Goal: Information Seeking & Learning: Learn about a topic

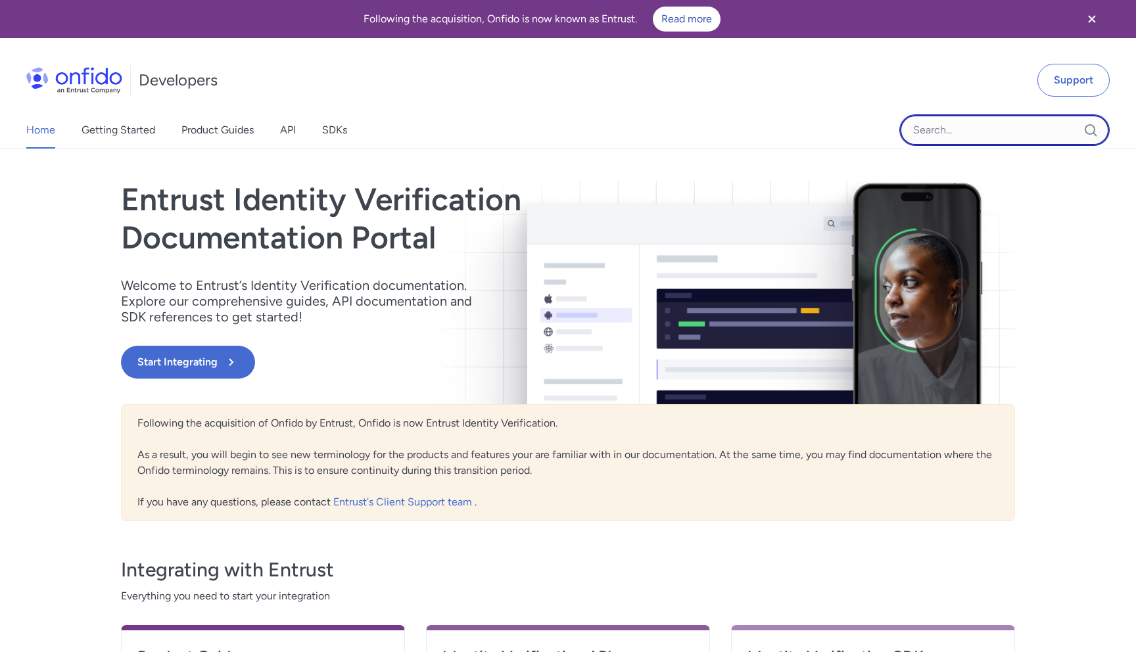
click at [932, 137] on input "Onfido search input field" at bounding box center [1005, 130] width 210 height 32
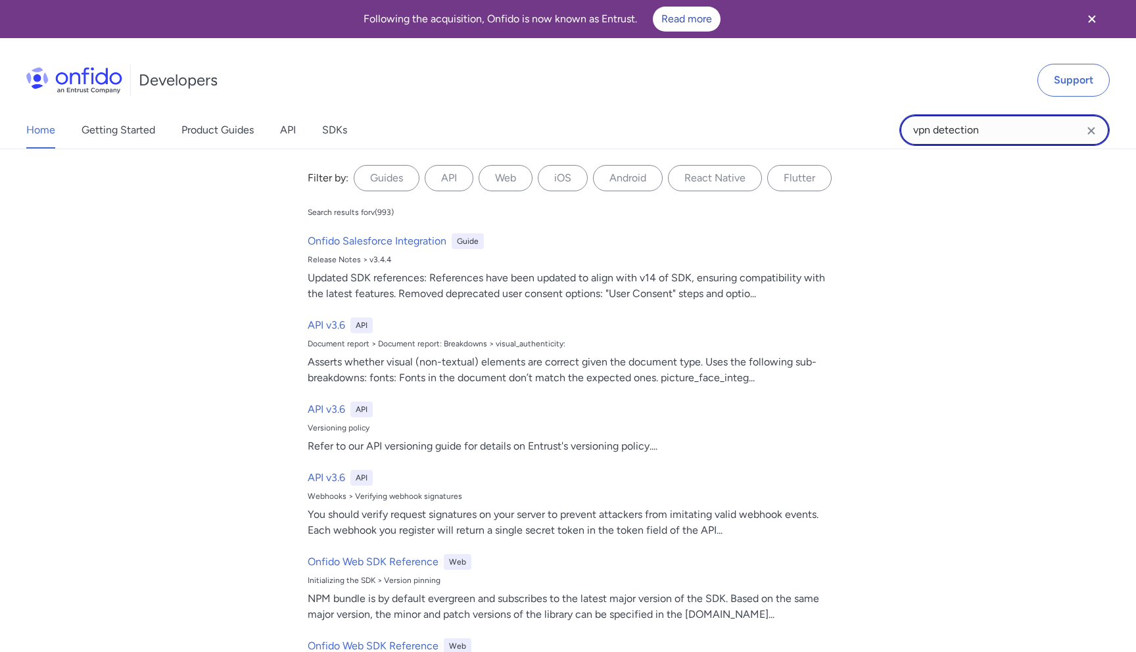
type input "vpn detection"
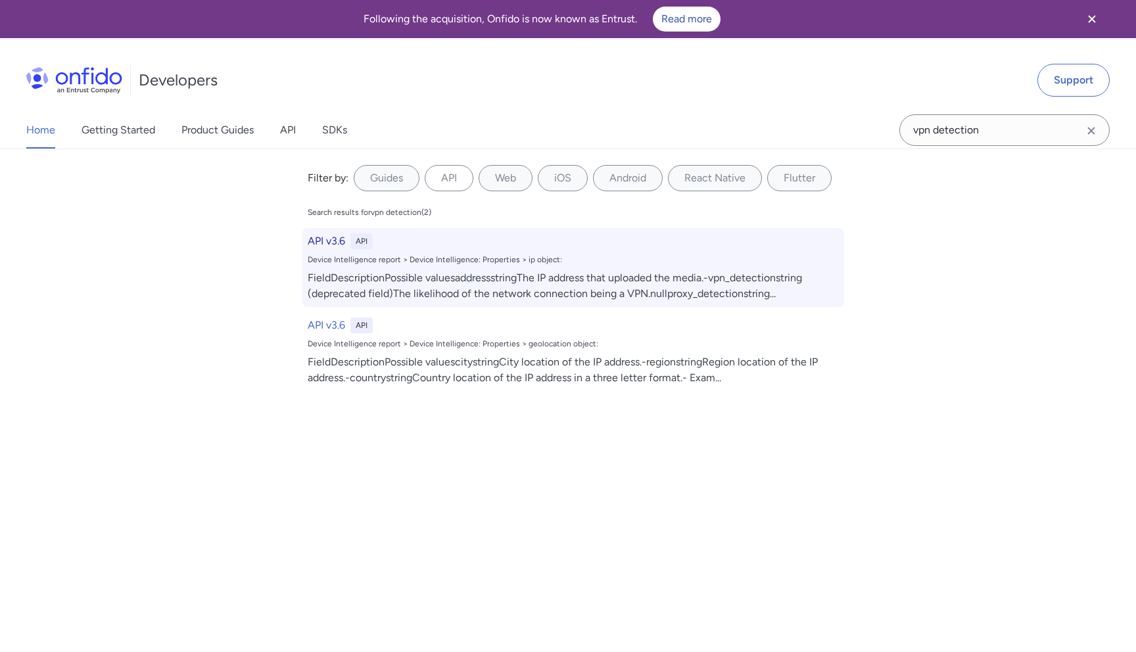
click at [439, 278] on div "FieldDescriptionPossible valuesaddressstringThe IP address that uploaded the me…" at bounding box center [573, 286] width 531 height 32
select select "http"
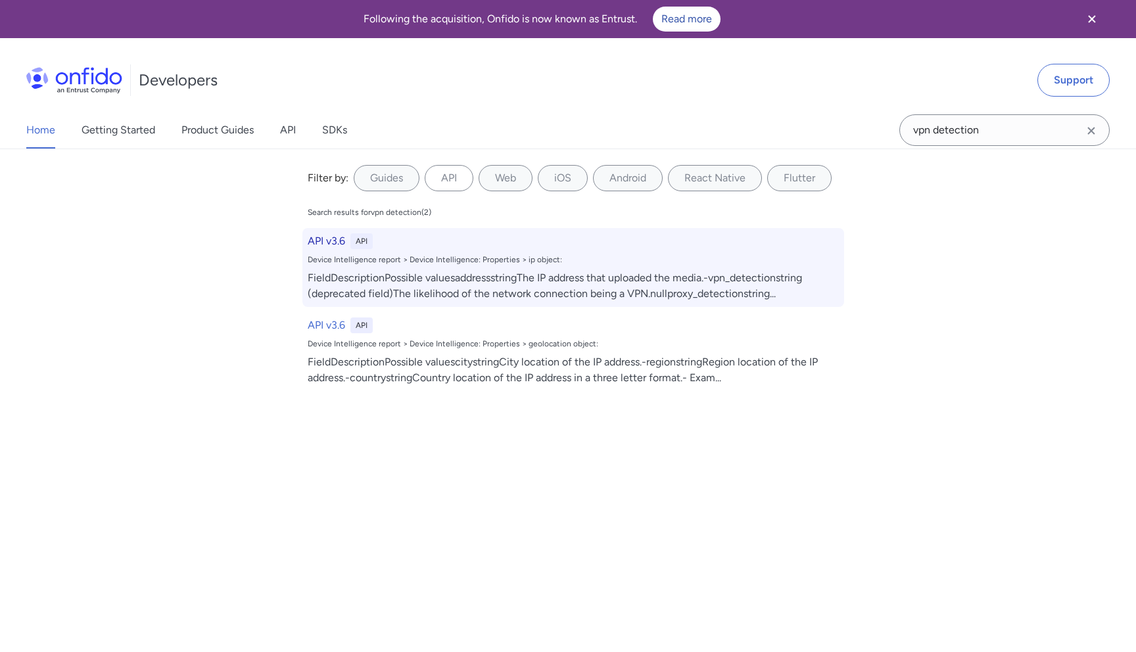
select select "http"
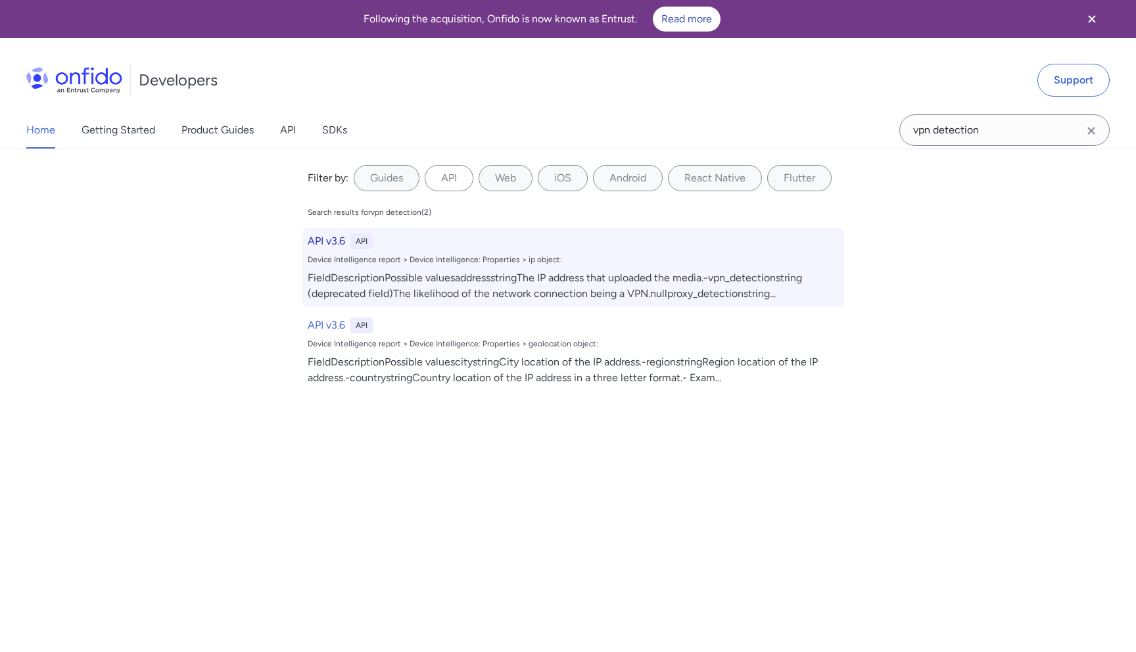
select select "http"
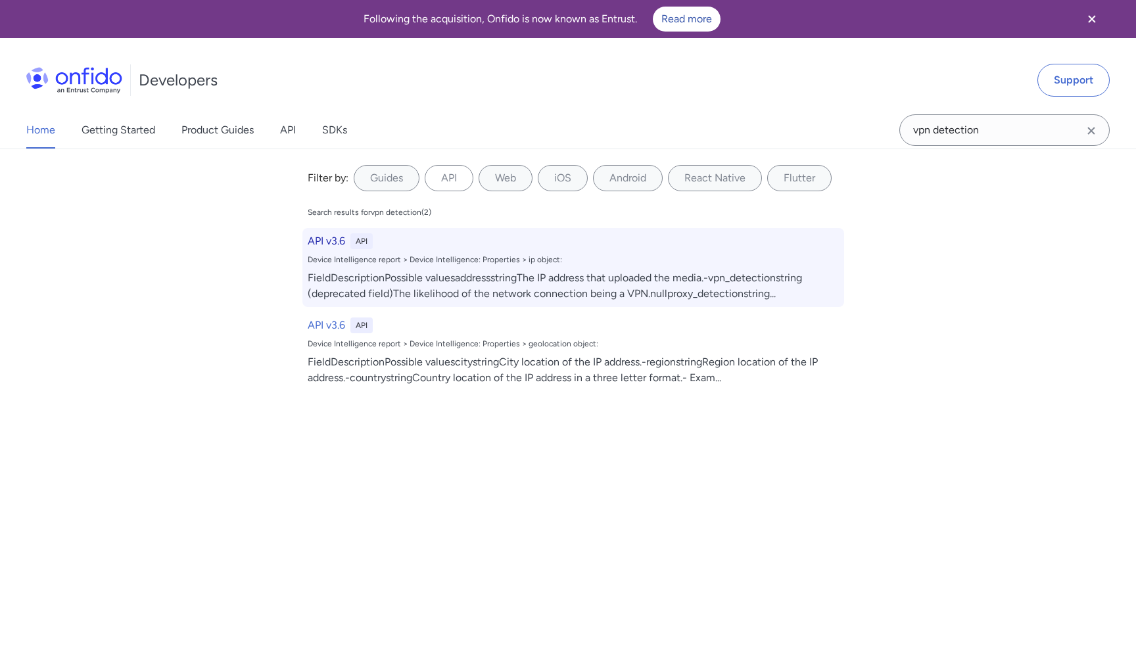
select select "http"
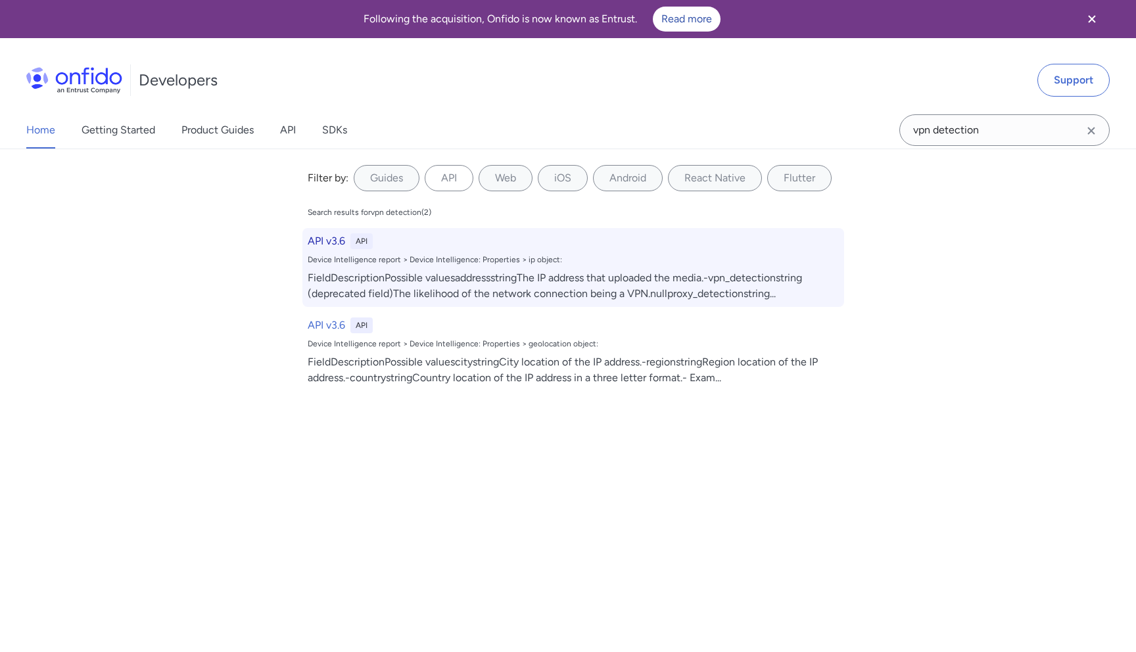
select select "http"
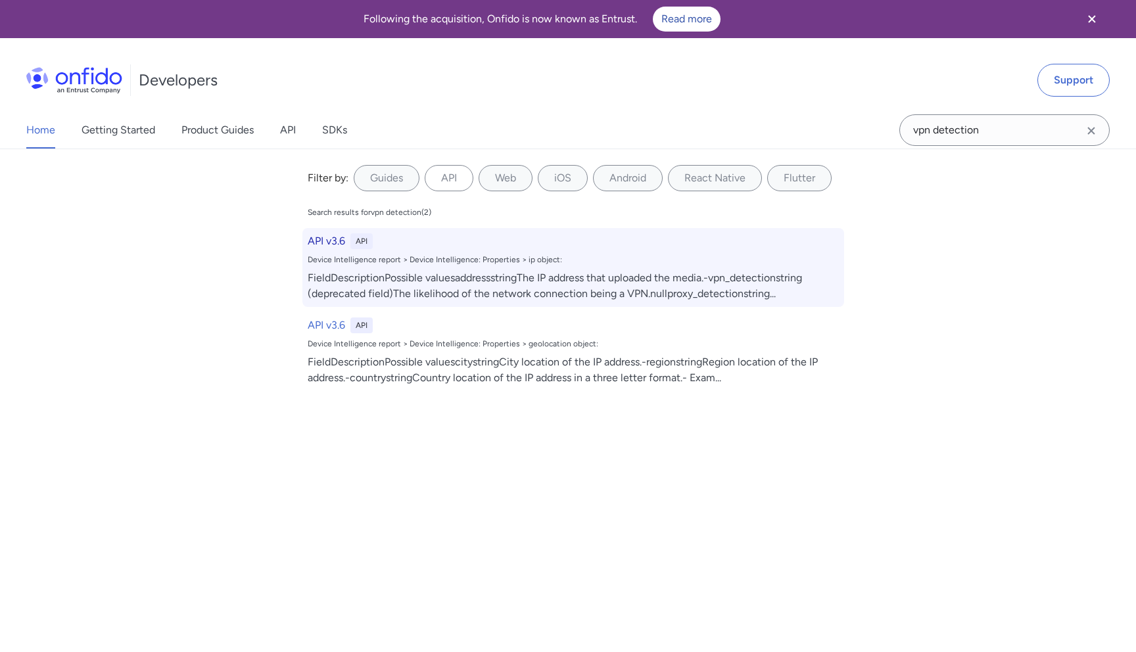
select select "http"
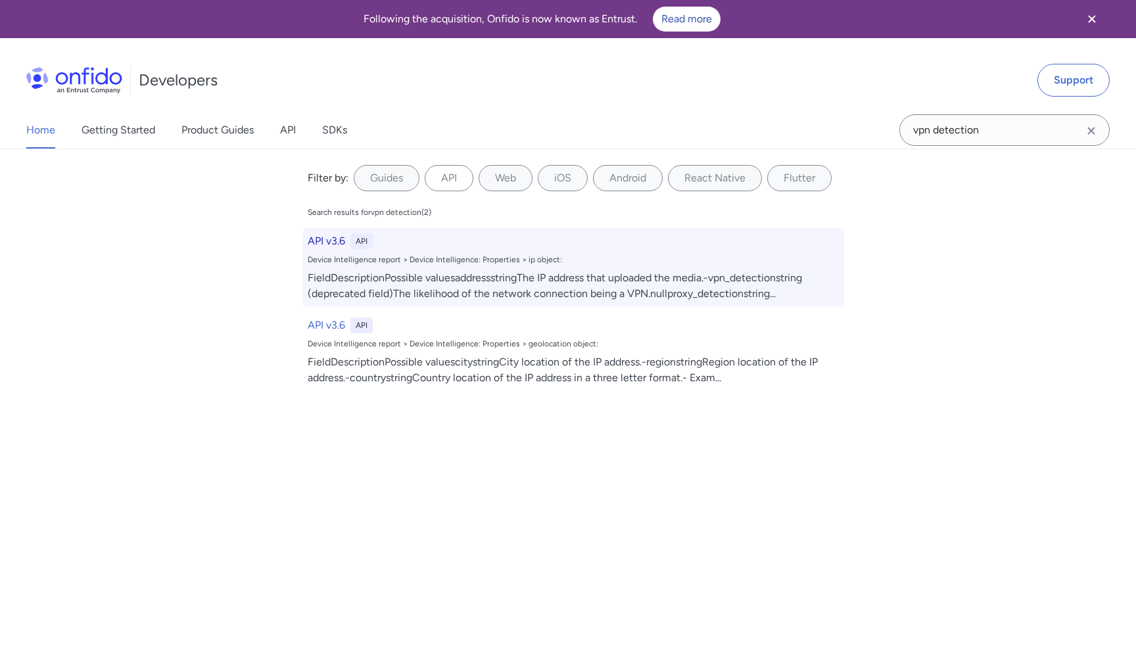
select select "http"
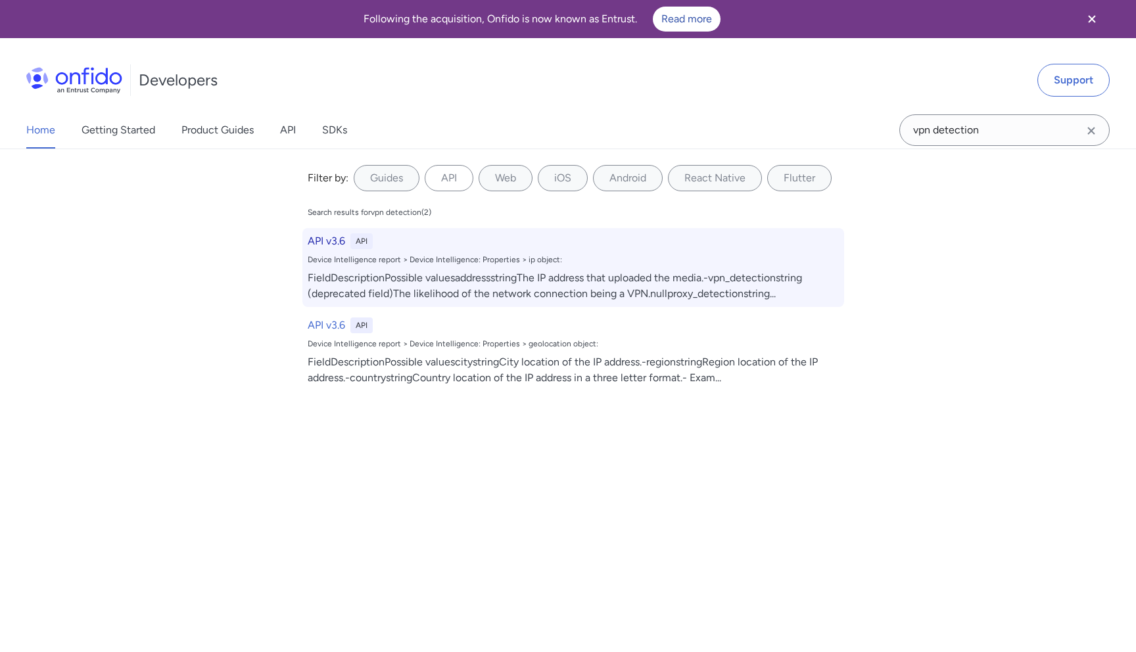
select select "http"
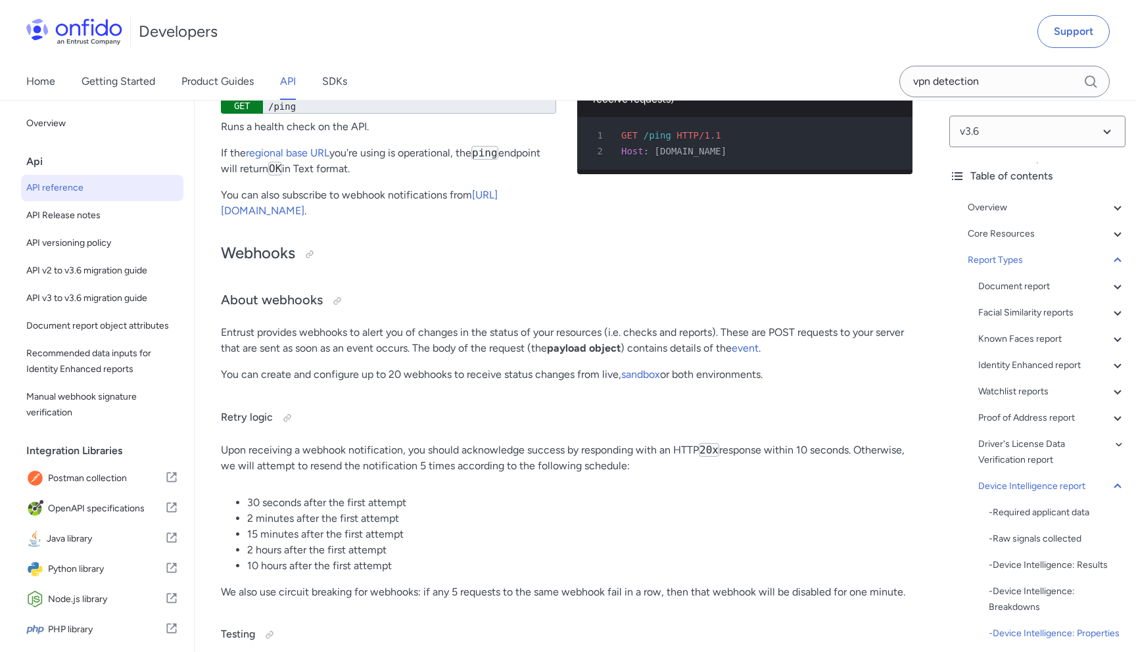
scroll to position [102436, 0]
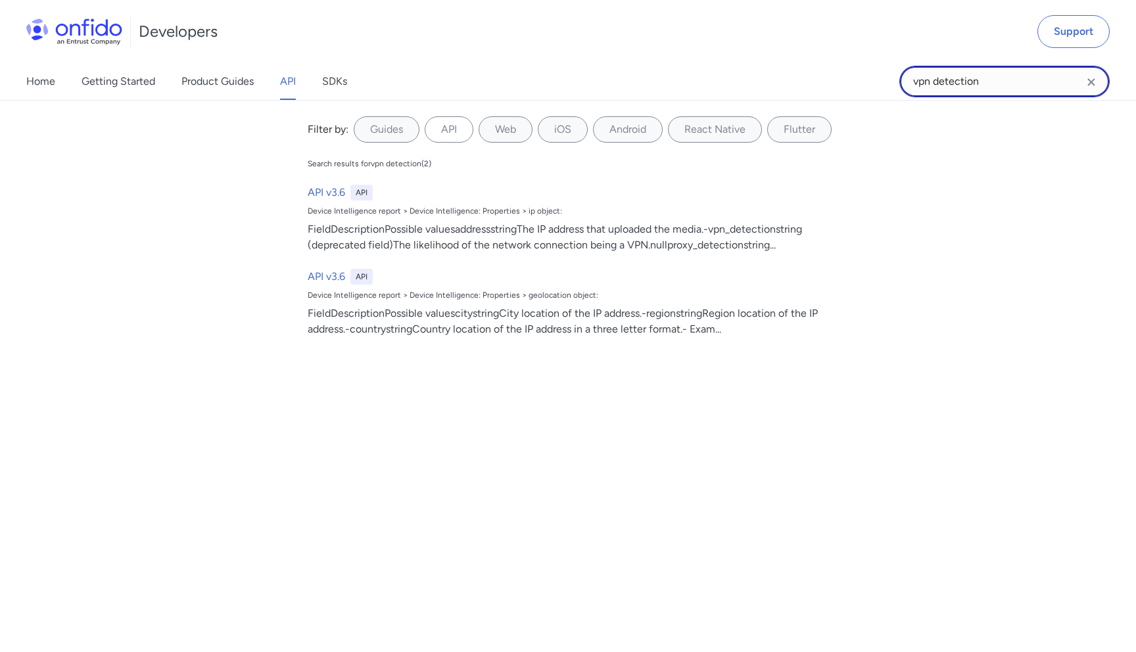
click at [995, 80] on input "vpn detection" at bounding box center [1005, 82] width 210 height 32
paste input "SelfieResult"
type input "SelfieResult"
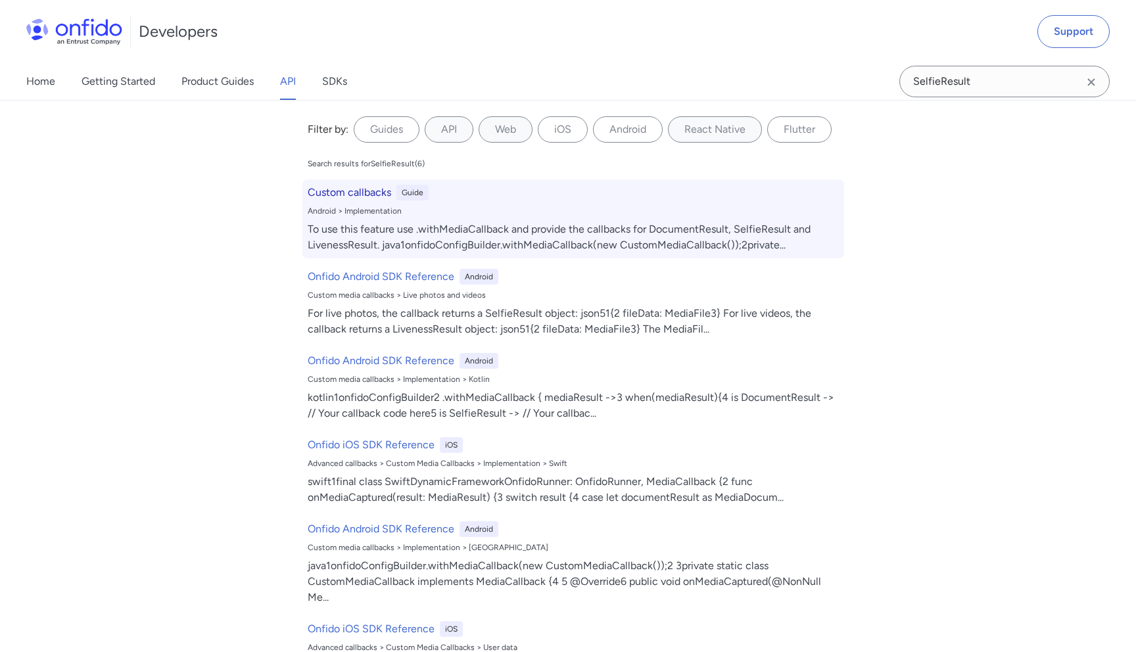
click at [371, 193] on h6 "Custom callbacks" at bounding box center [350, 193] width 84 height 16
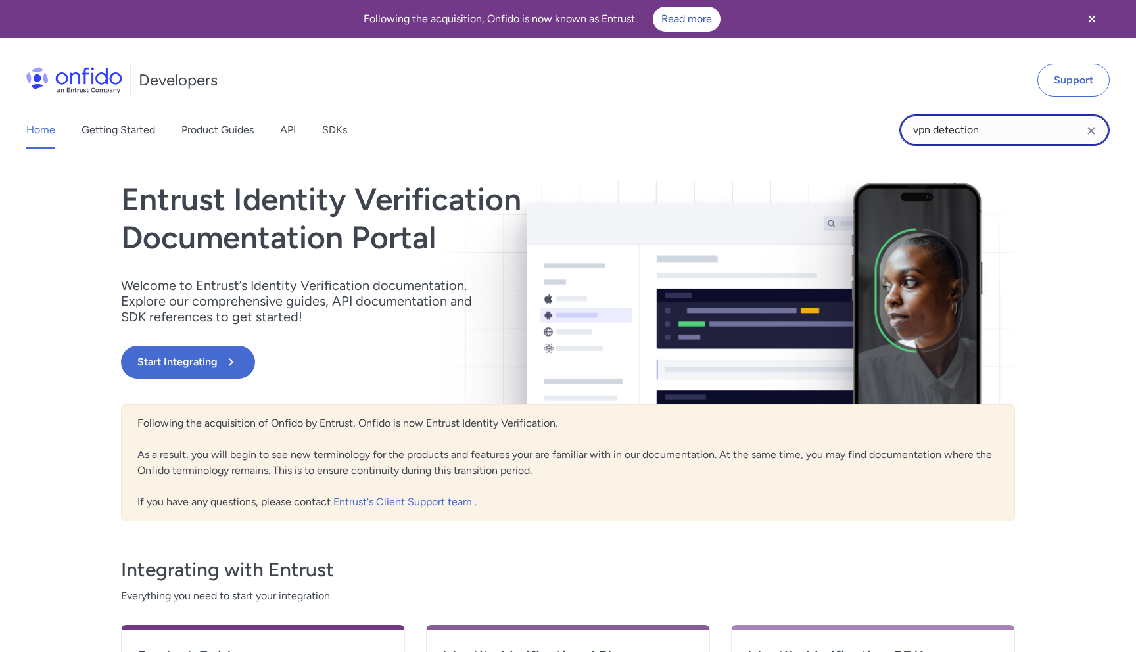
click at [991, 134] on input "vpn detection" at bounding box center [1005, 130] width 210 height 32
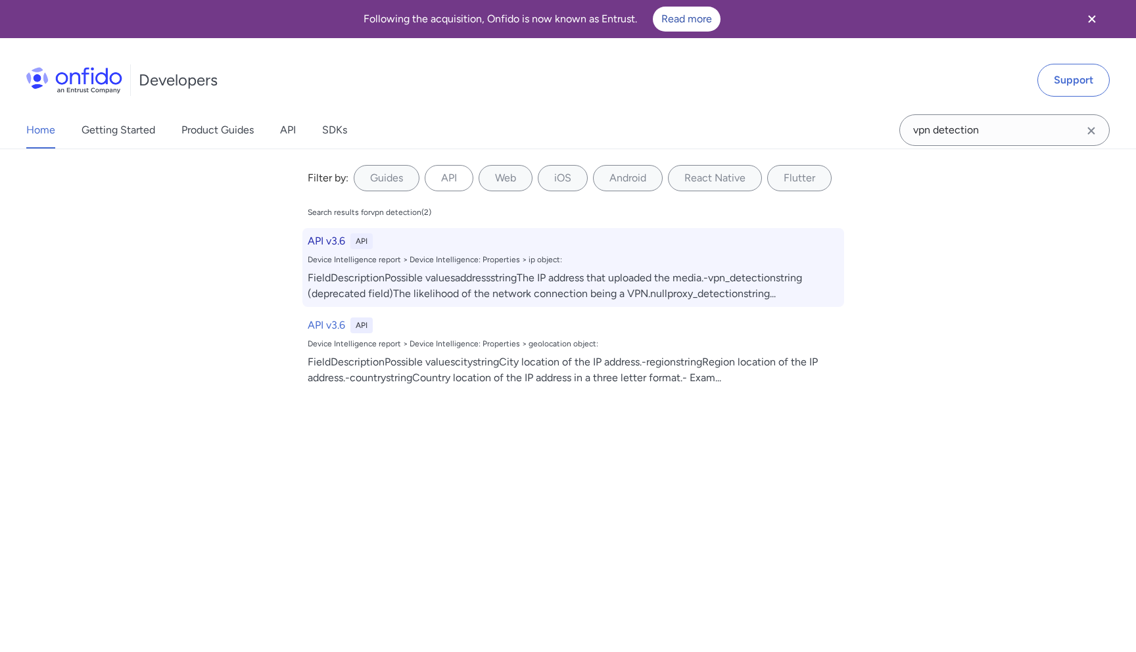
click at [333, 239] on h6 "API v3.6" at bounding box center [326, 241] width 37 height 16
select select "http"
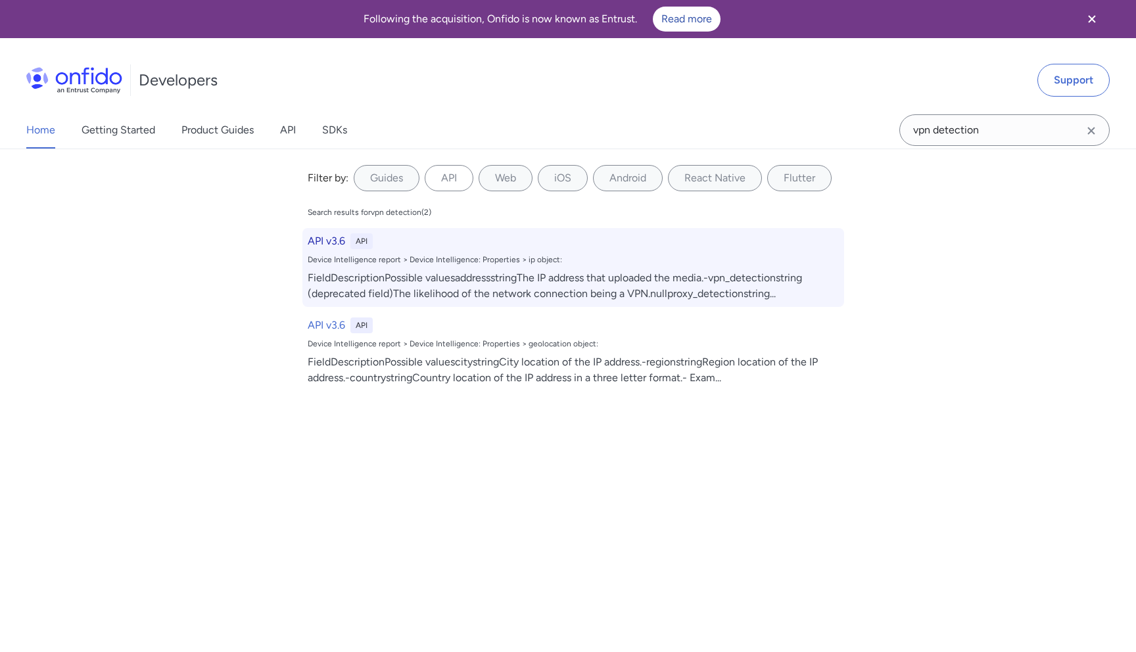
select select "http"
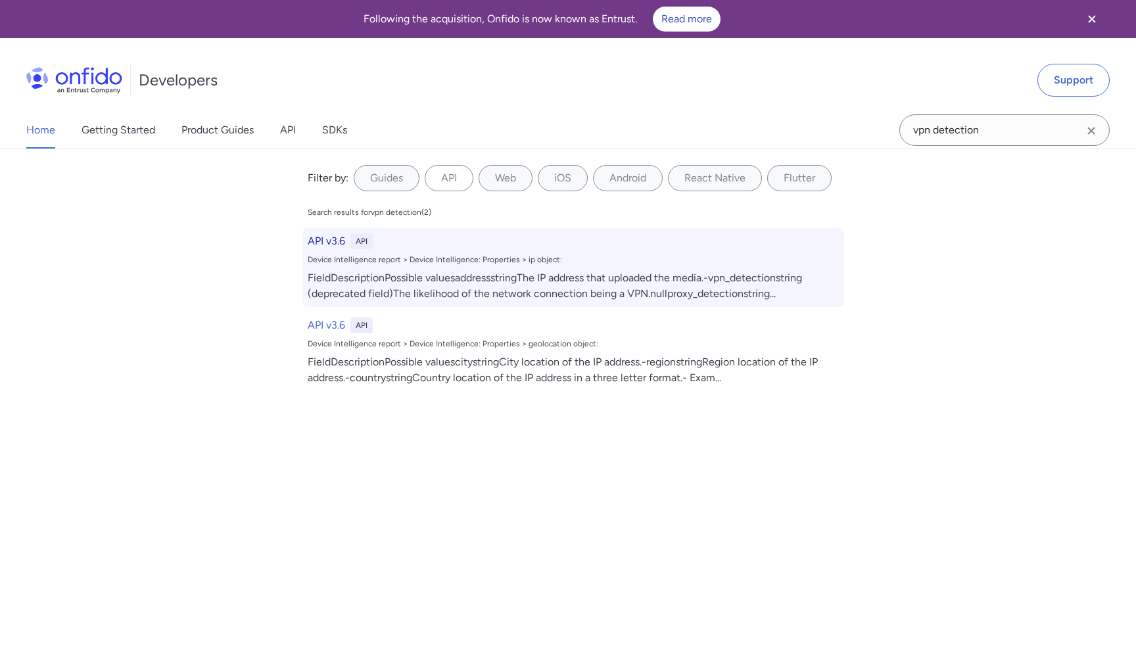
select select "http"
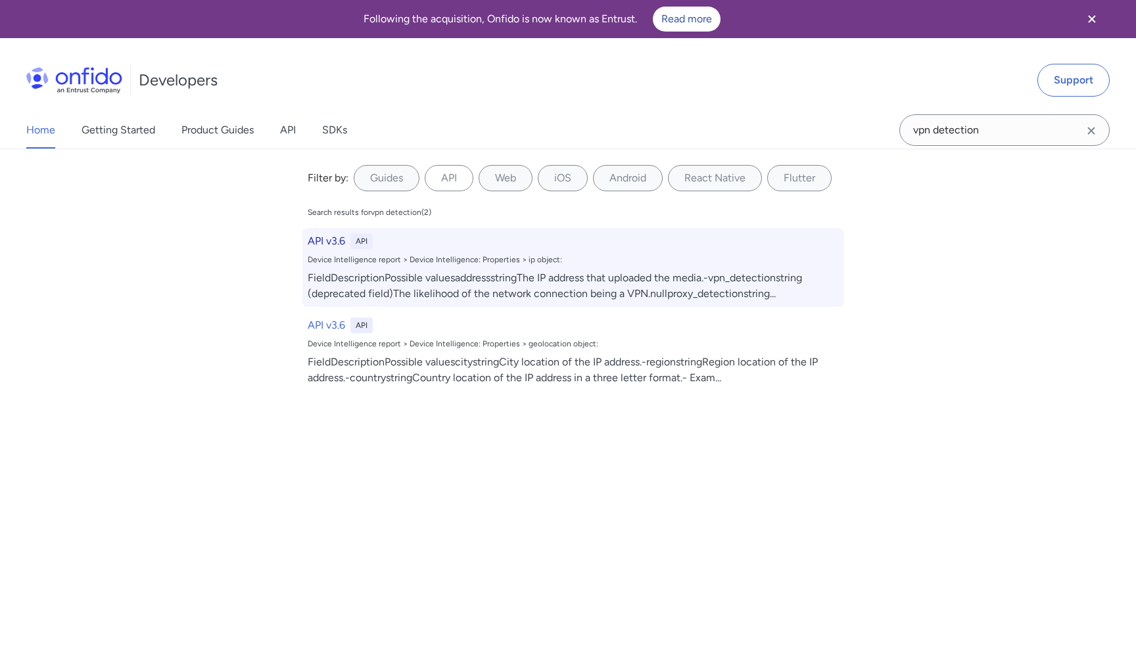
select select "http"
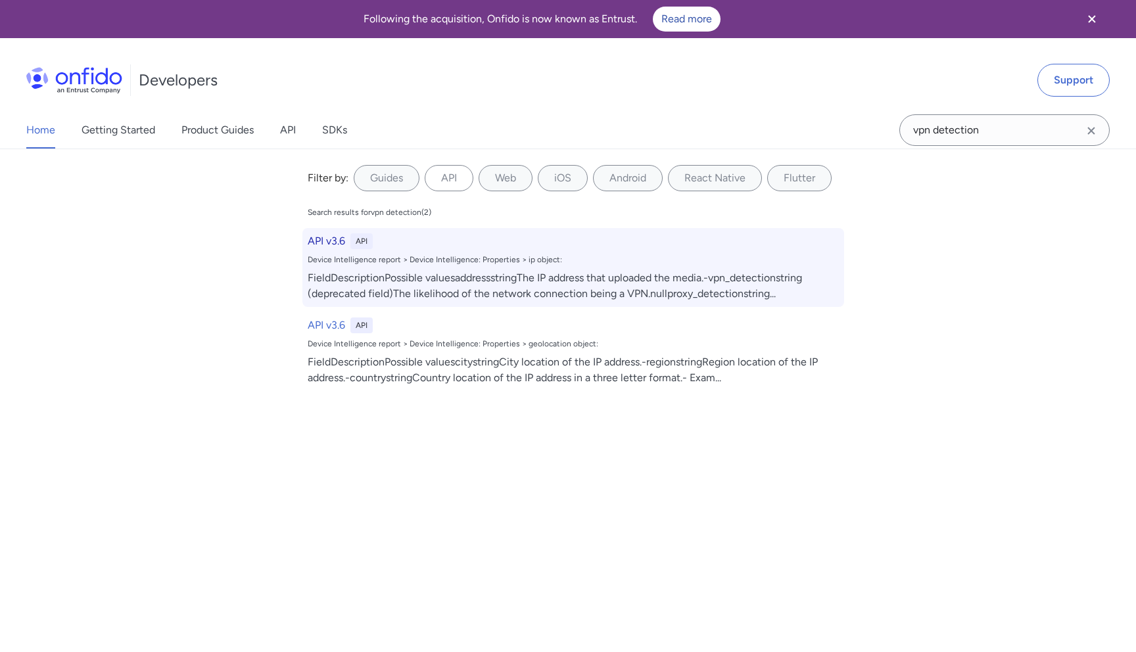
select select "http"
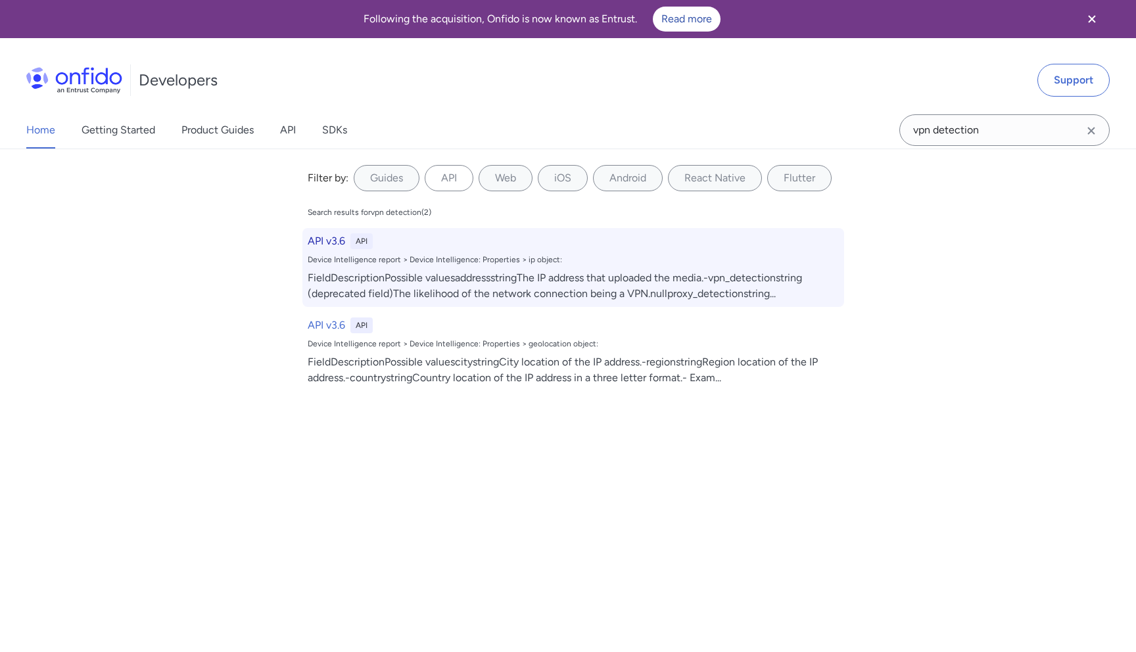
select select "http"
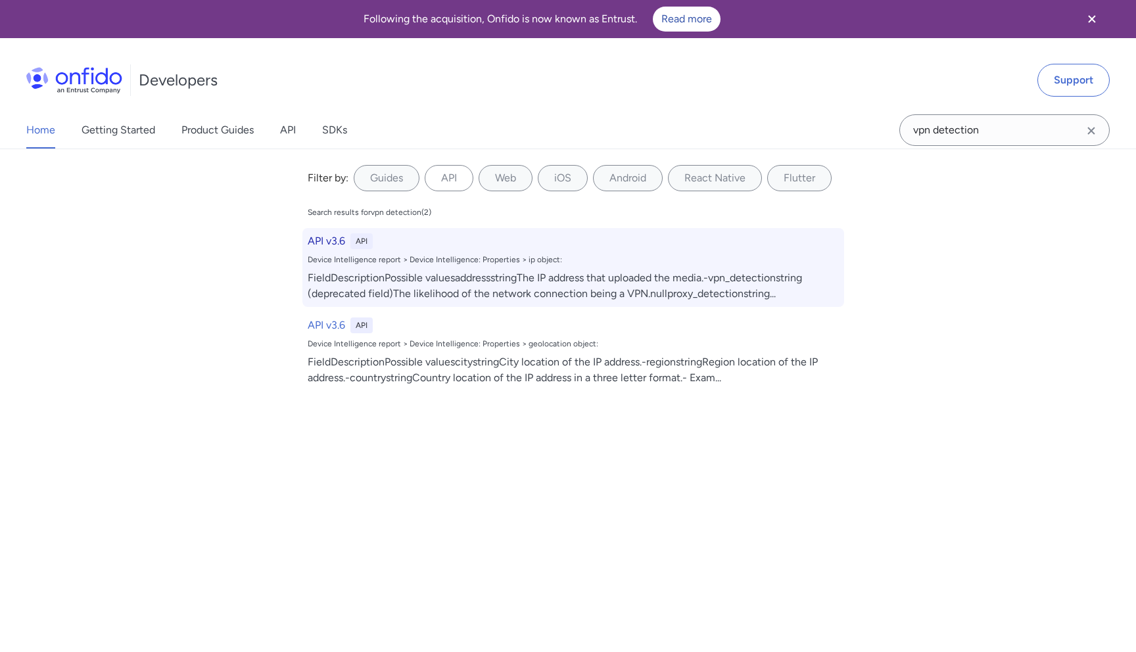
select select "http"
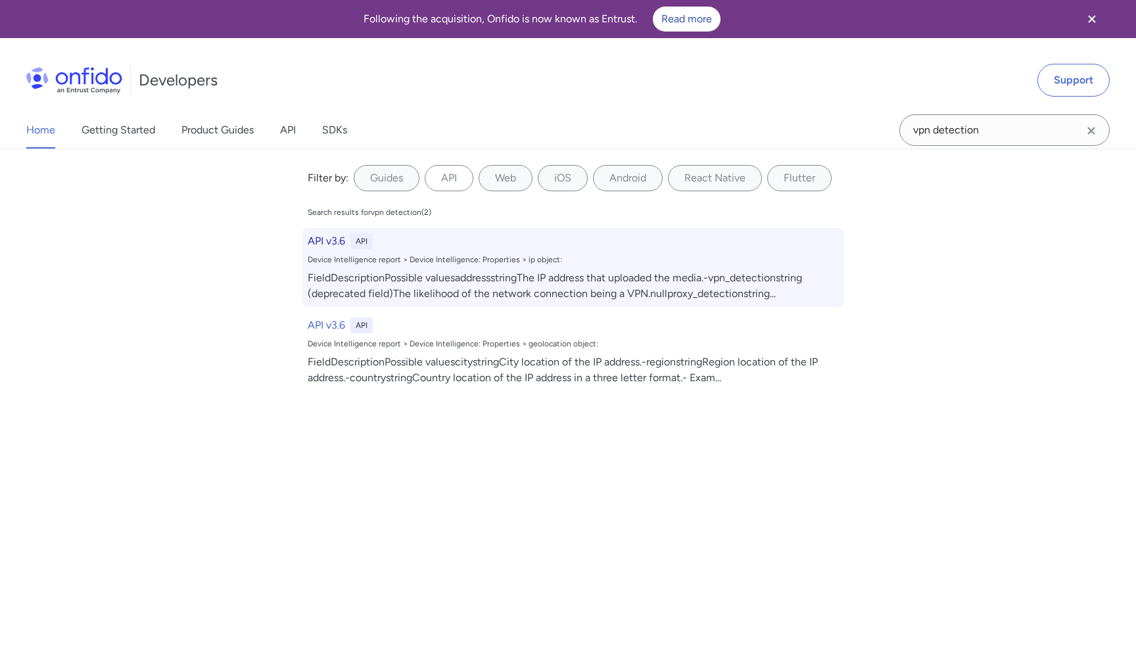
select select "http"
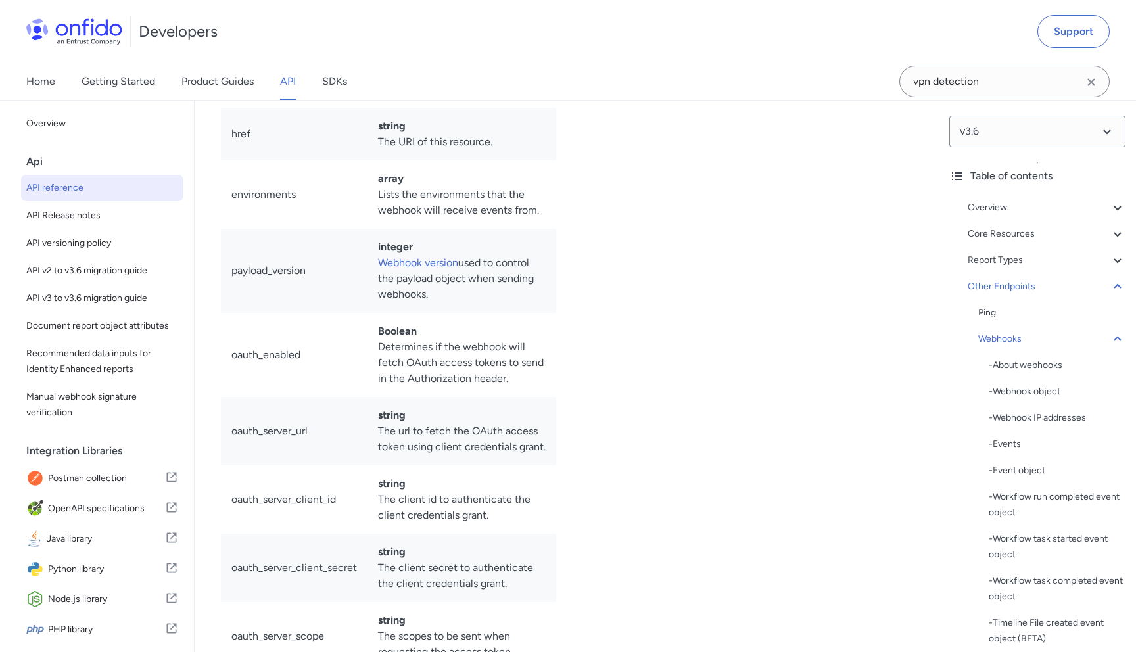
scroll to position [103166, 0]
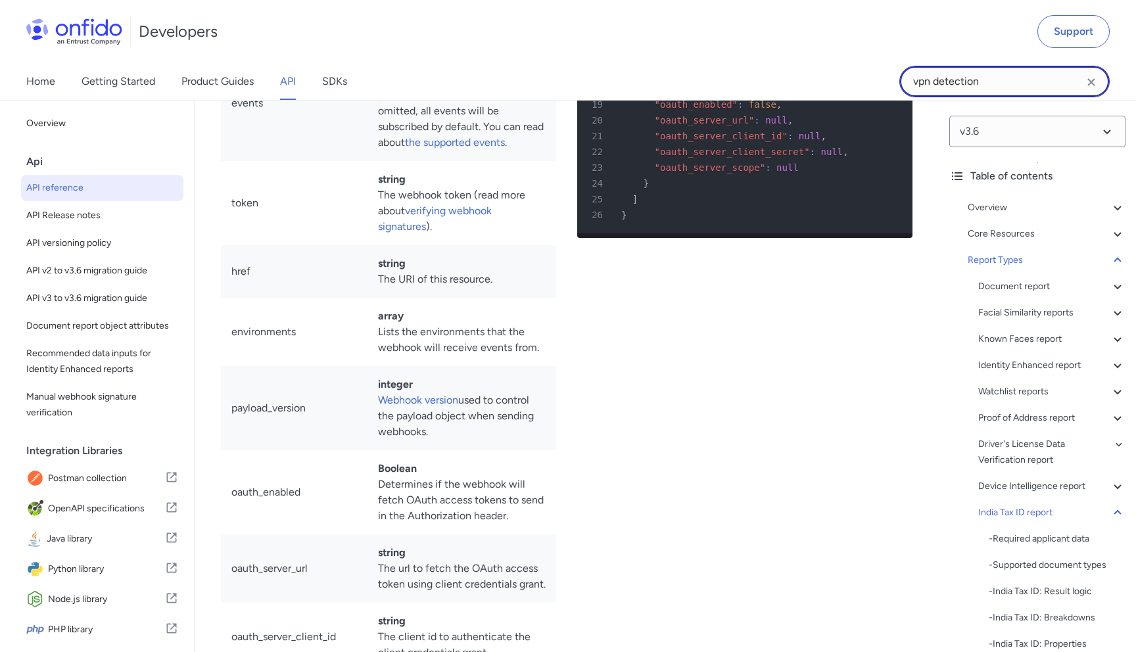
click at [994, 72] on input "vpn detection" at bounding box center [1005, 82] width 210 height 32
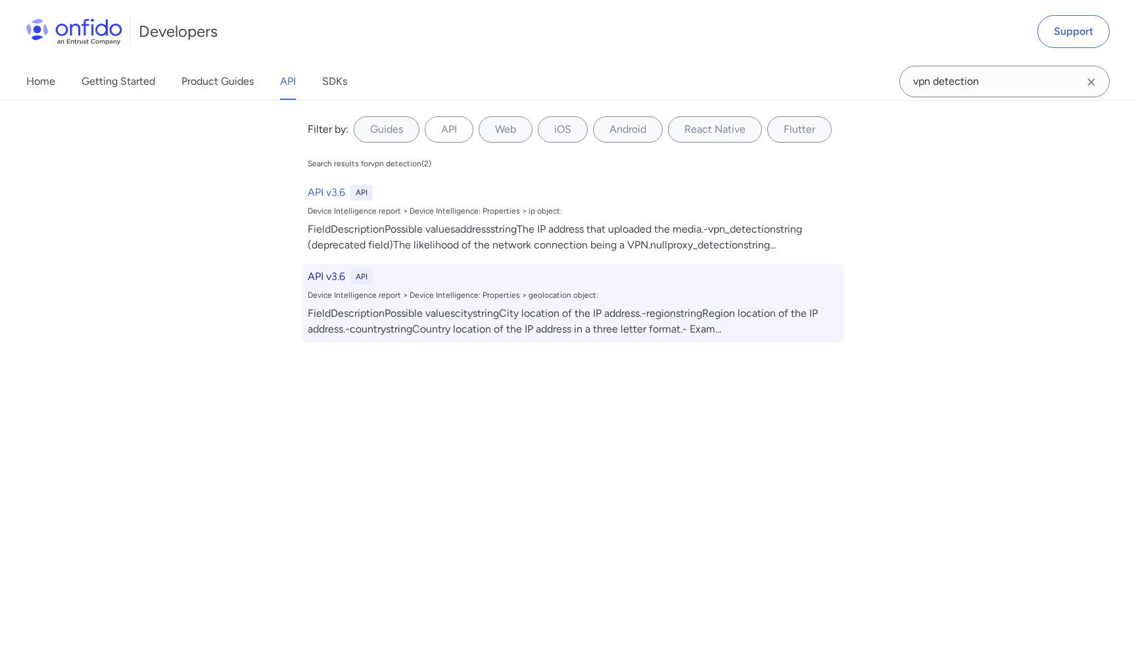
click at [328, 280] on h6 "API v3.6" at bounding box center [326, 277] width 37 height 16
click at [331, 276] on h6 "API v3.6" at bounding box center [326, 277] width 37 height 16
click at [324, 277] on h6 "API v3.6" at bounding box center [326, 277] width 37 height 16
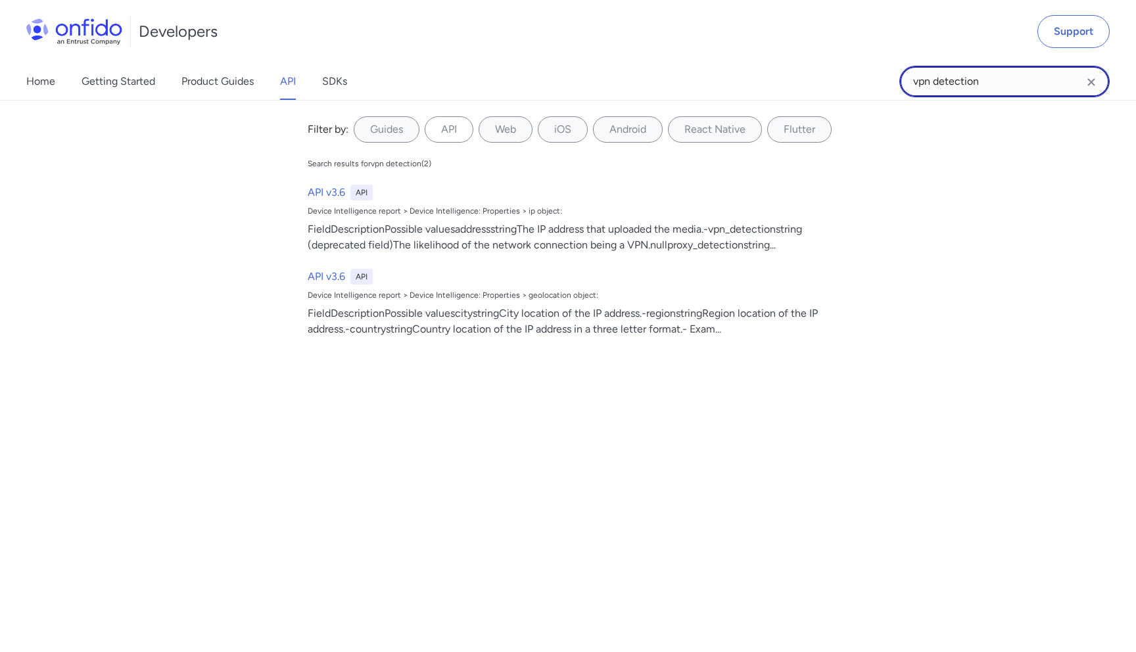
click at [943, 85] on input "vpn detection" at bounding box center [1005, 82] width 210 height 32
type input "vpn"
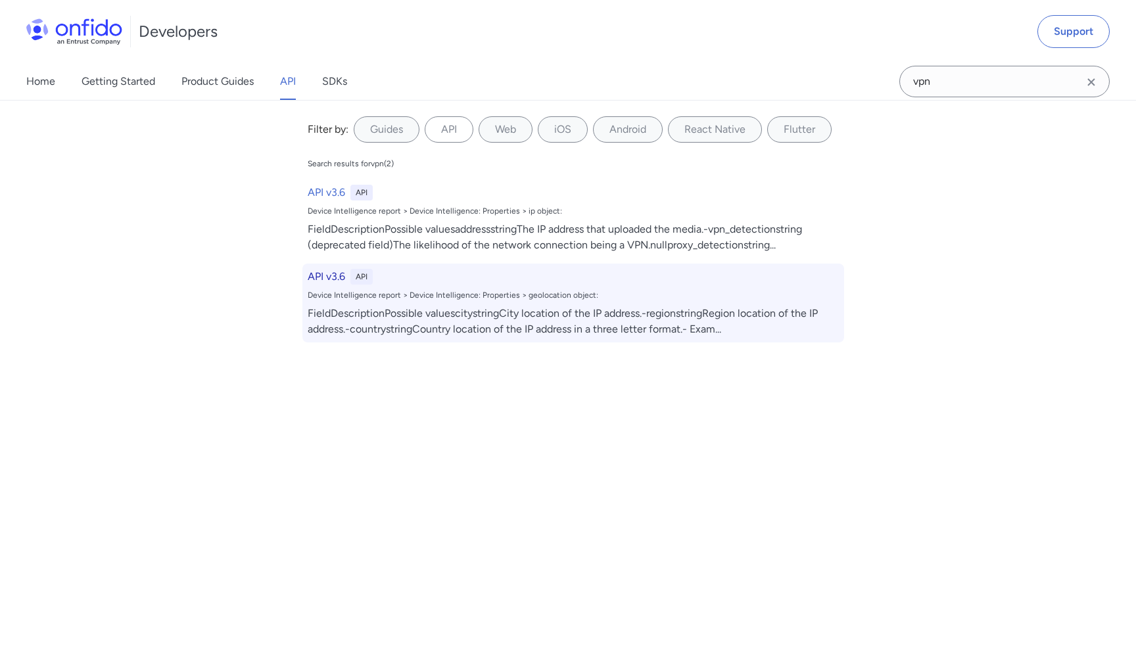
click at [327, 279] on h6 "API v3.6" at bounding box center [326, 277] width 37 height 16
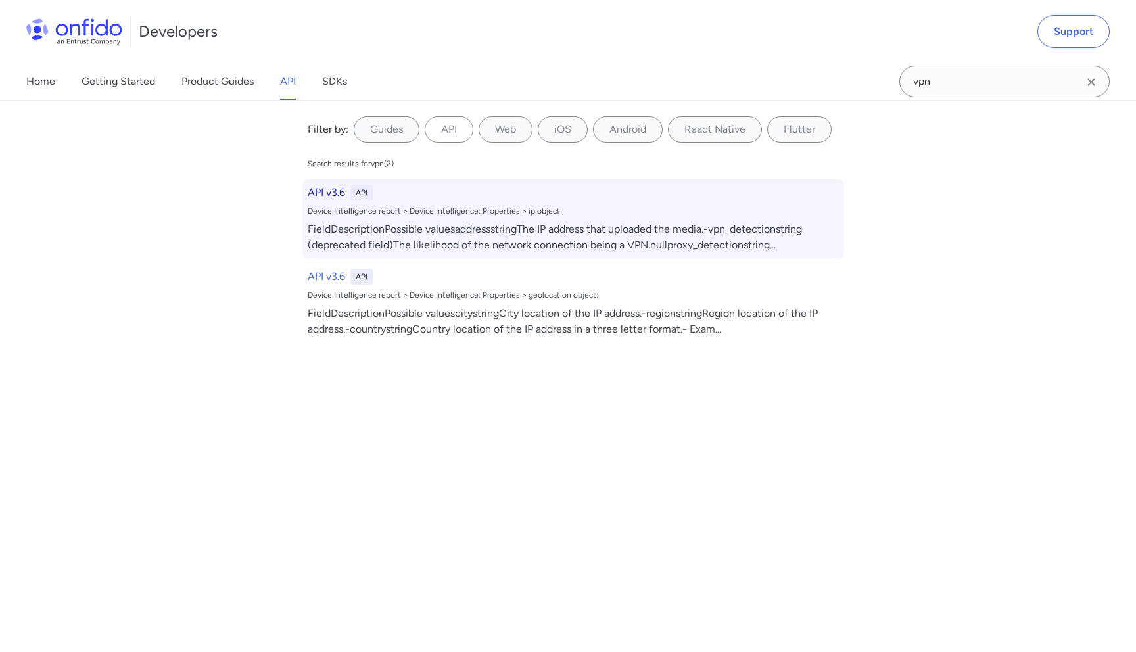
click at [331, 195] on h6 "API v3.6" at bounding box center [326, 193] width 37 height 16
click at [331, 189] on h6 "API v3.6" at bounding box center [326, 193] width 37 height 16
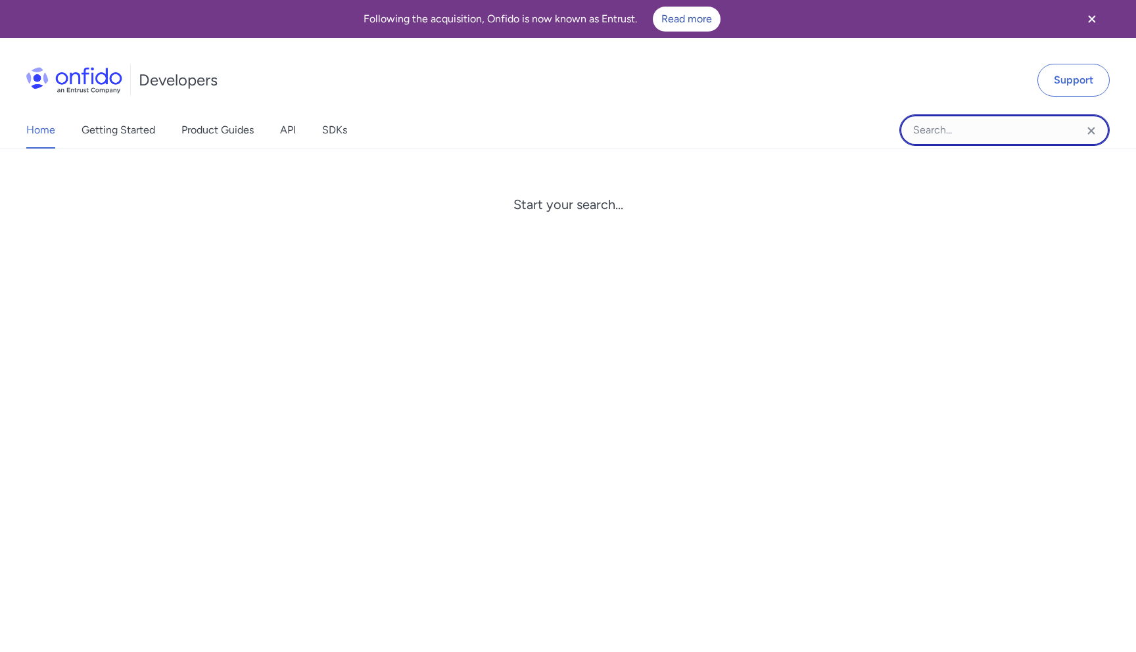
click at [983, 132] on input "Onfido search input field" at bounding box center [1005, 130] width 210 height 32
type input "vpn detection"
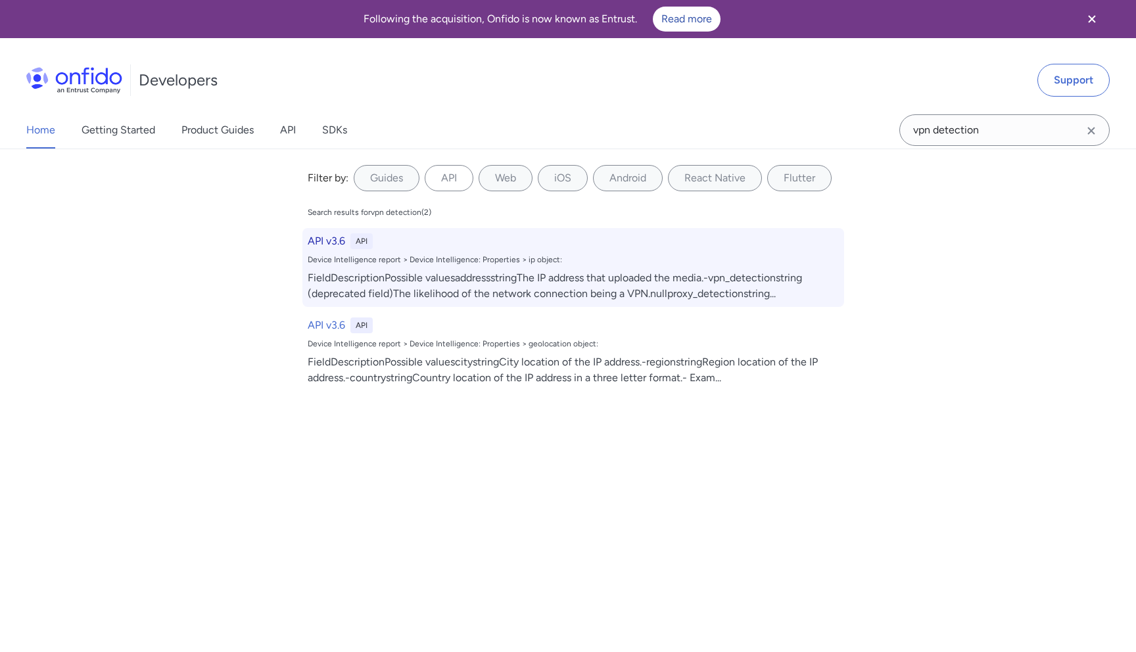
click at [326, 237] on h6 "API v3.6" at bounding box center [326, 241] width 37 height 16
select select "http"
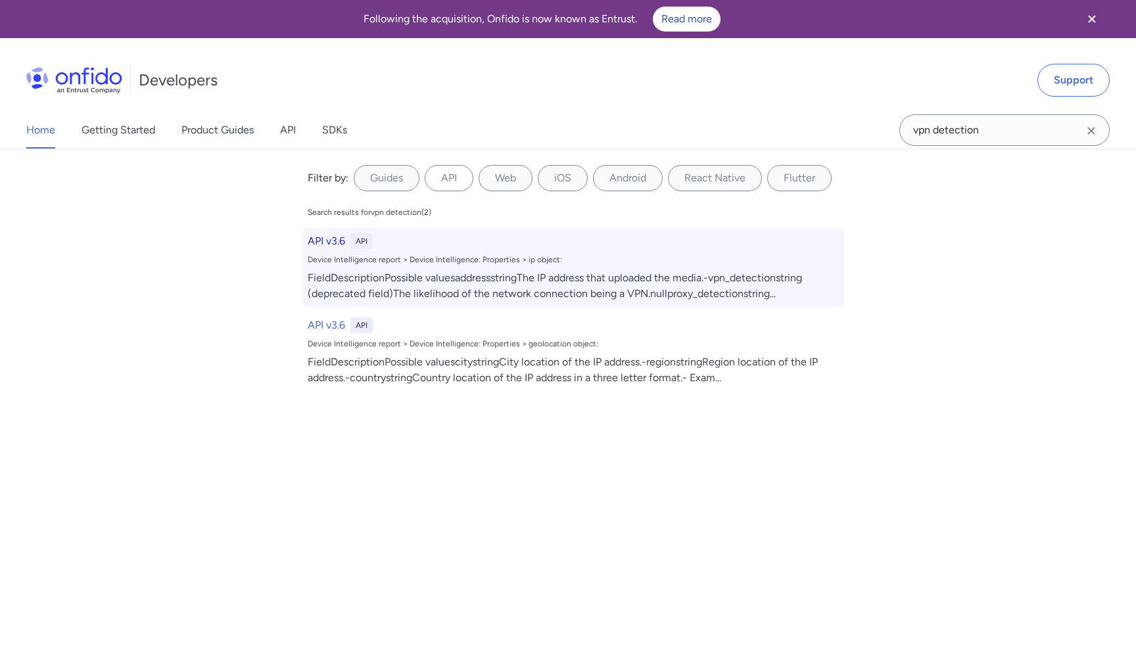
select select "http"
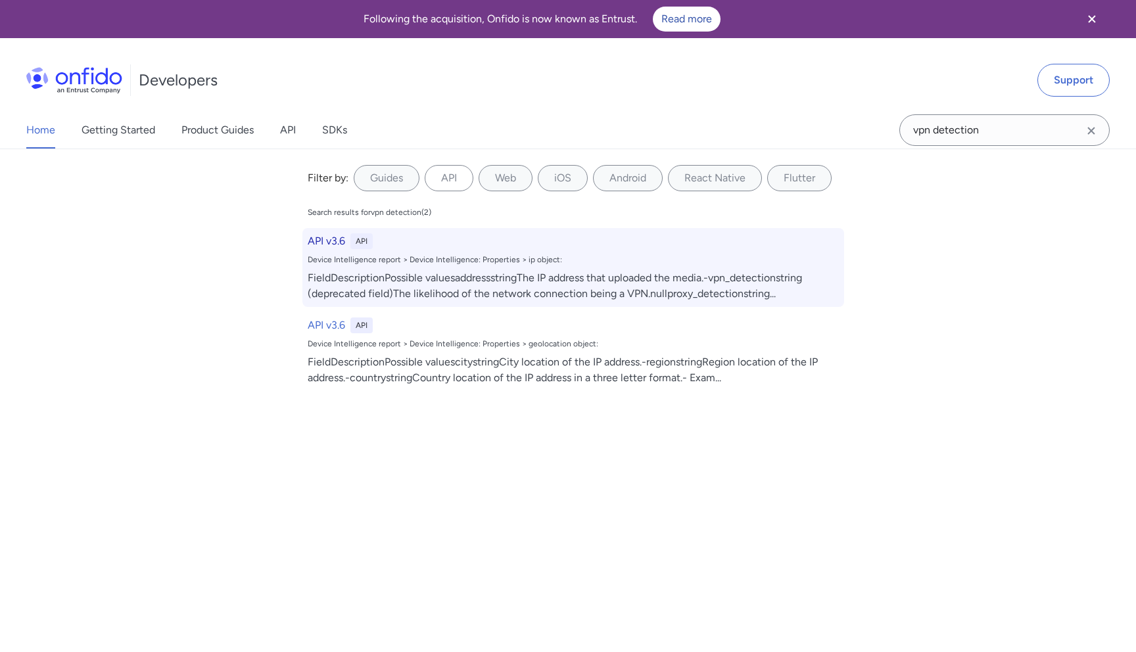
select select "http"
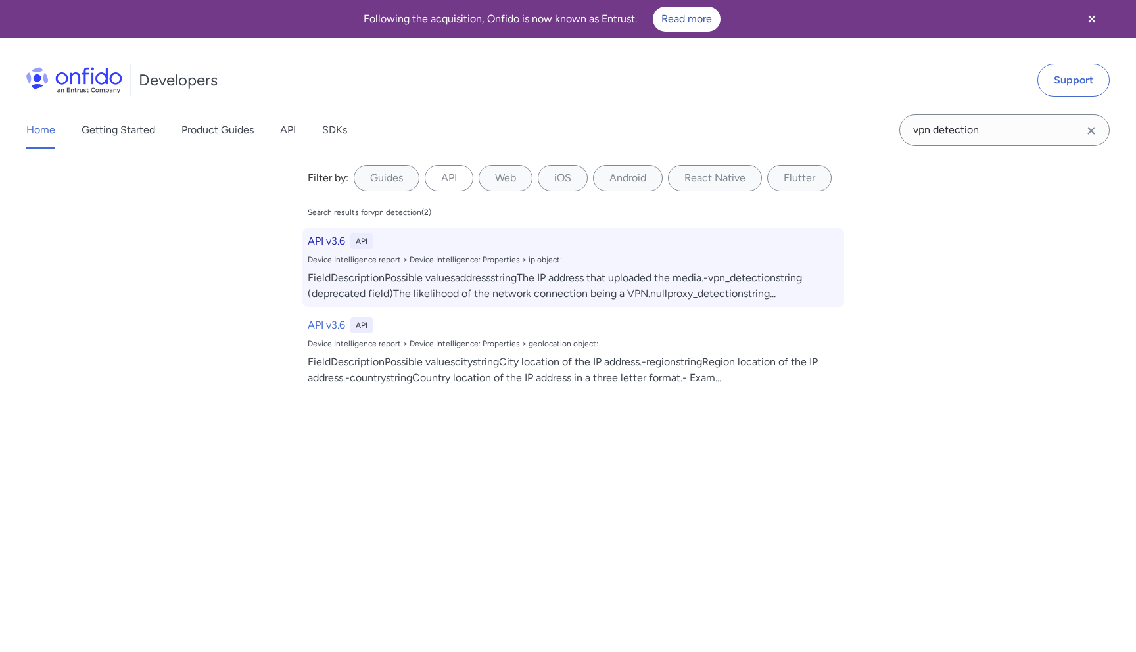
select select "http"
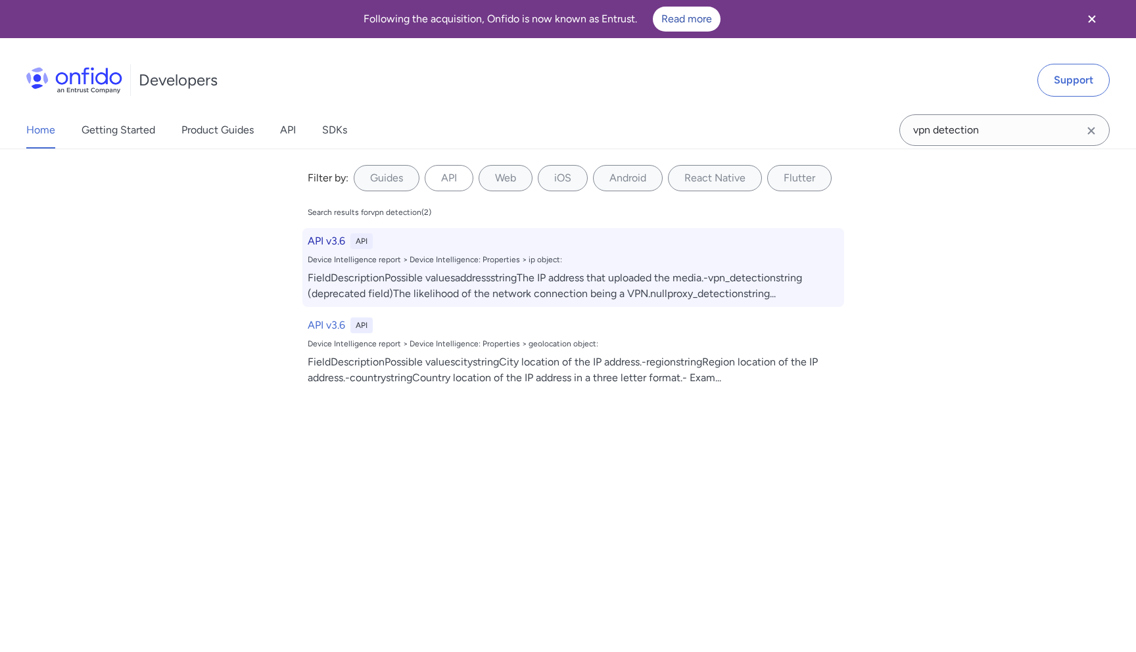
select select "http"
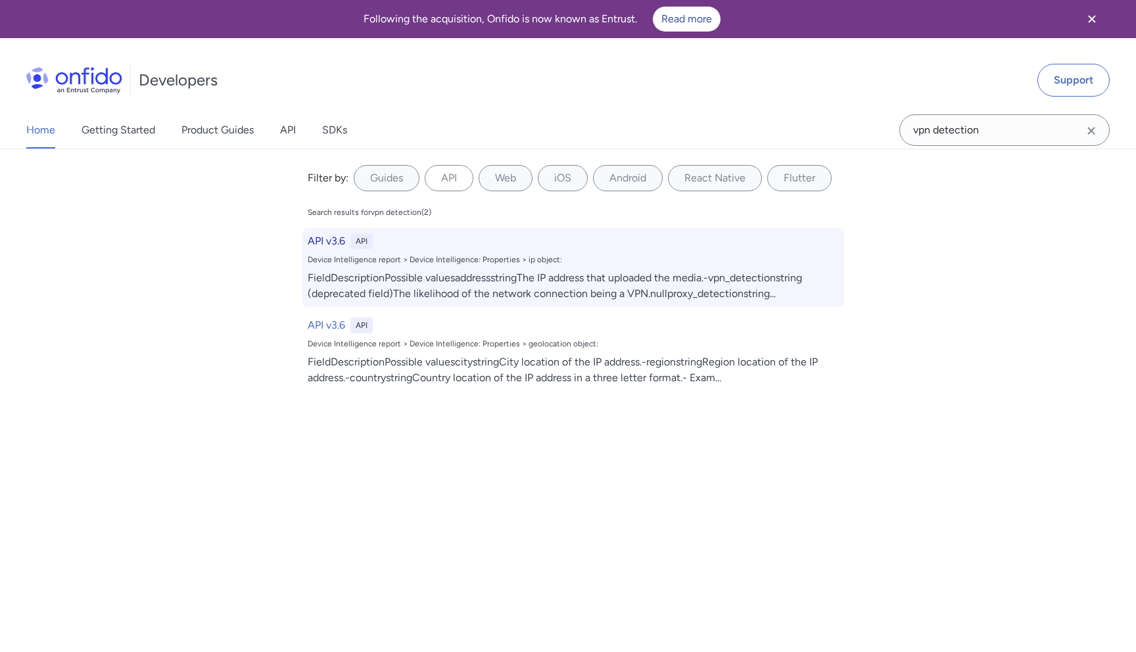
select select "http"
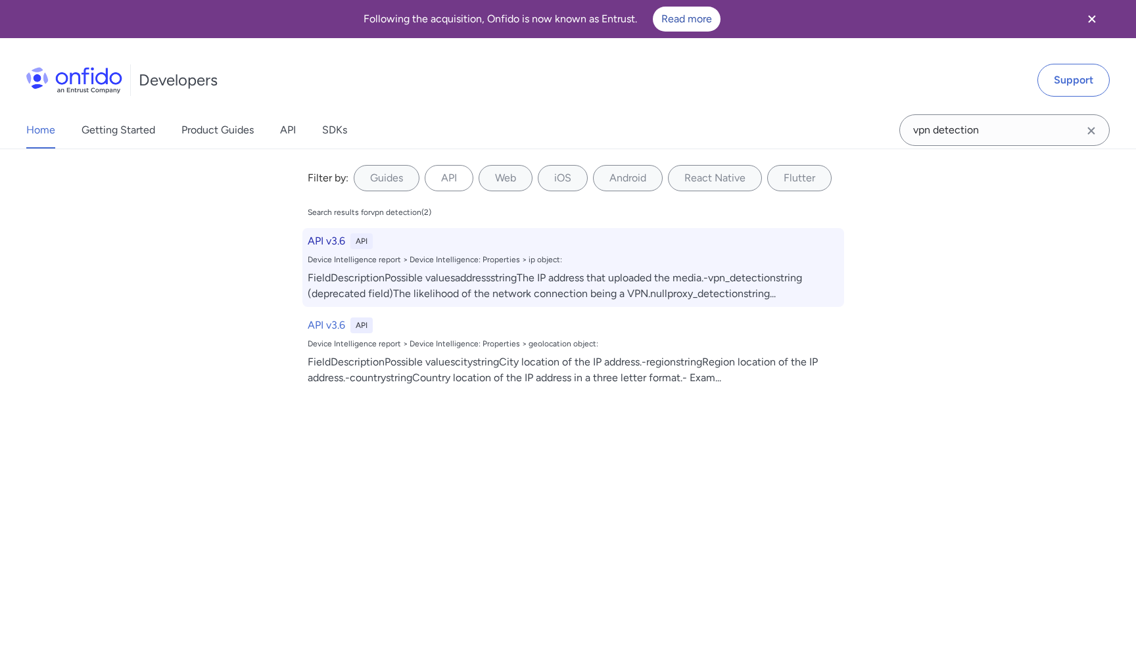
select select "http"
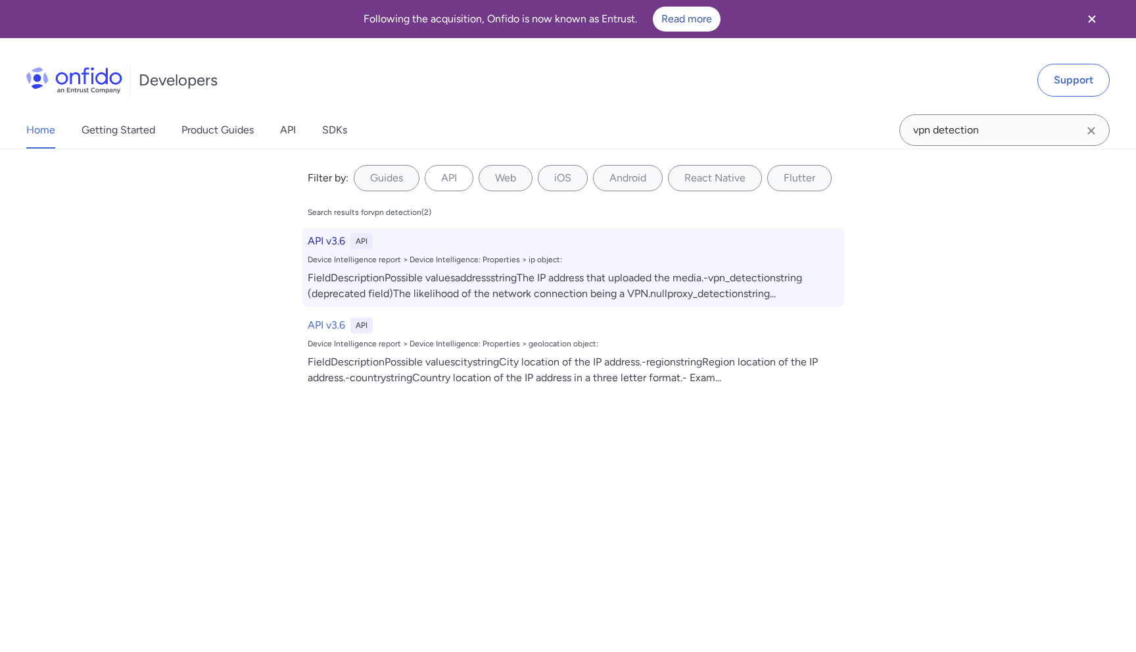
select select "http"
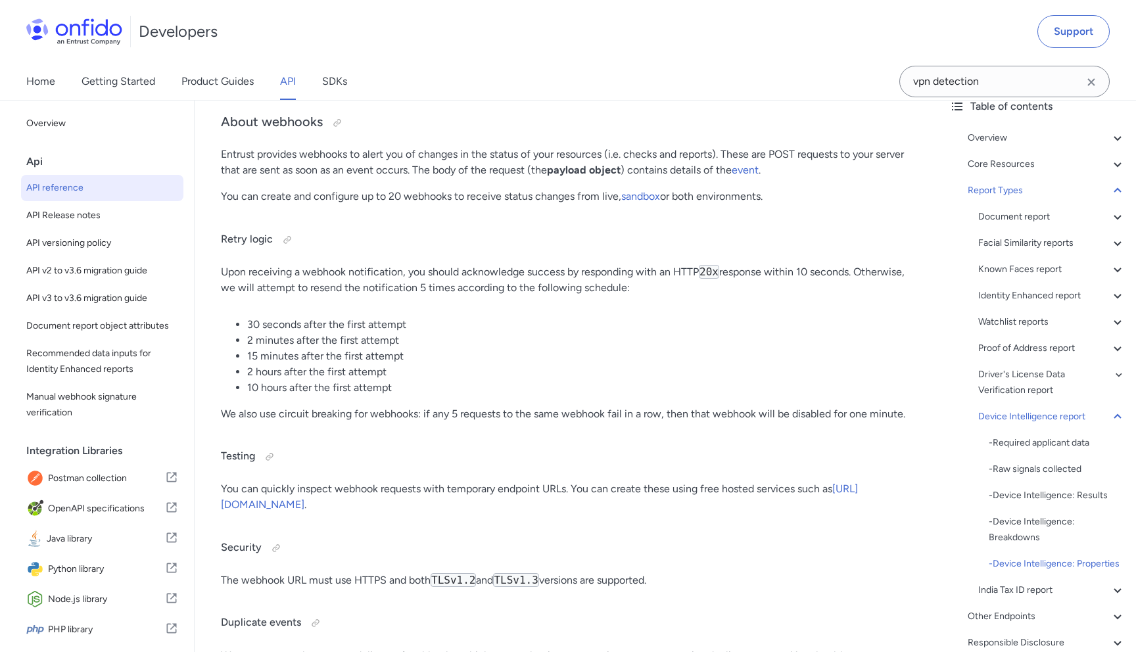
scroll to position [132, 0]
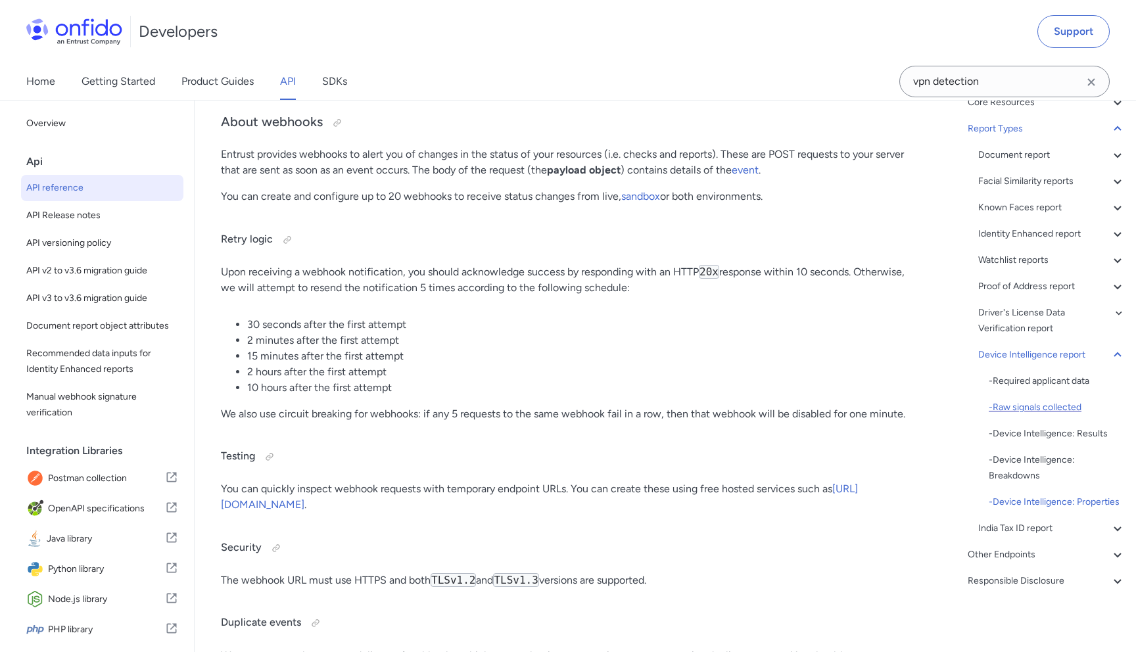
click at [1025, 412] on div "- Raw signals collected" at bounding box center [1057, 408] width 137 height 16
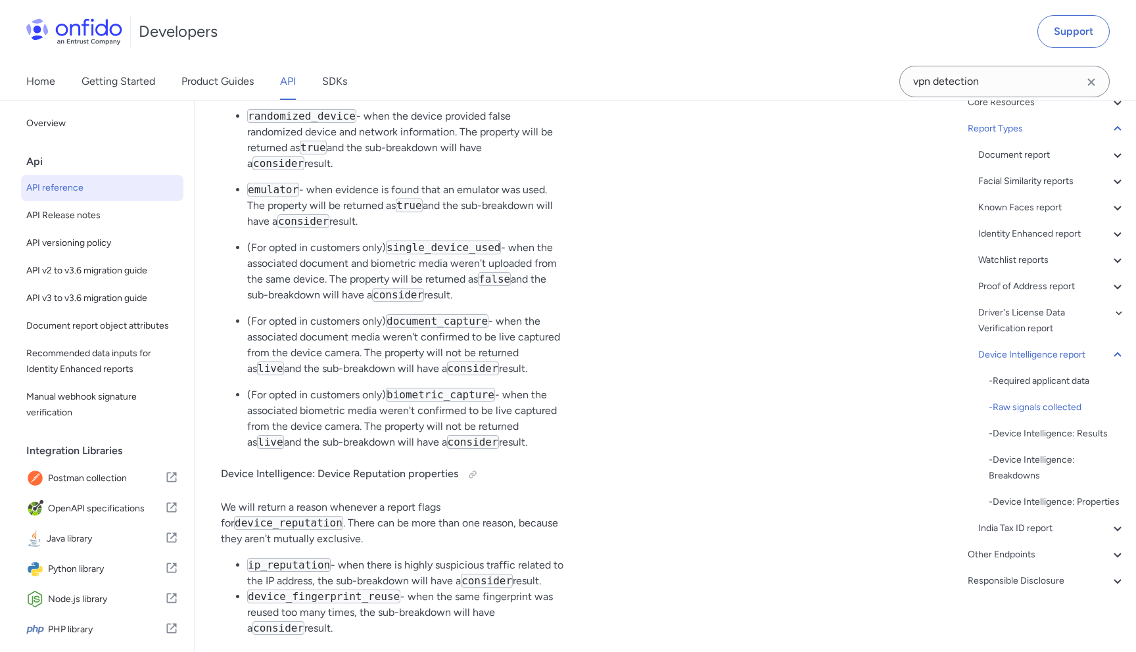
scroll to position [97045, 0]
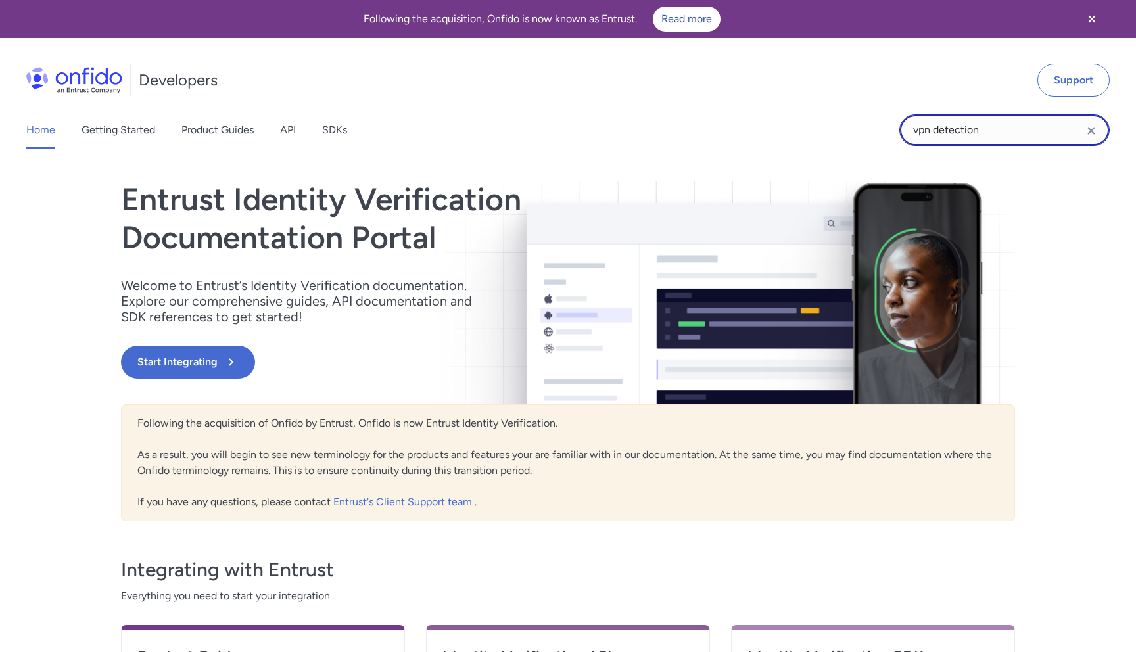
click at [993, 130] on input "vpn detection" at bounding box center [1005, 130] width 210 height 32
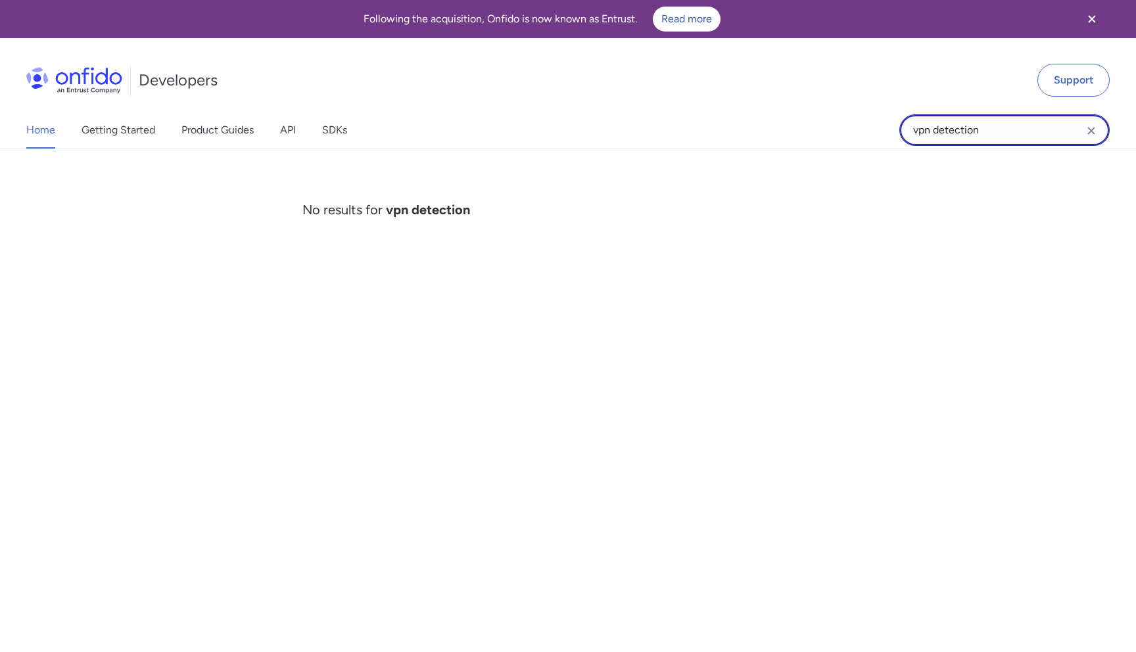
click at [993, 130] on input "vpn detection" at bounding box center [1005, 130] width 210 height 32
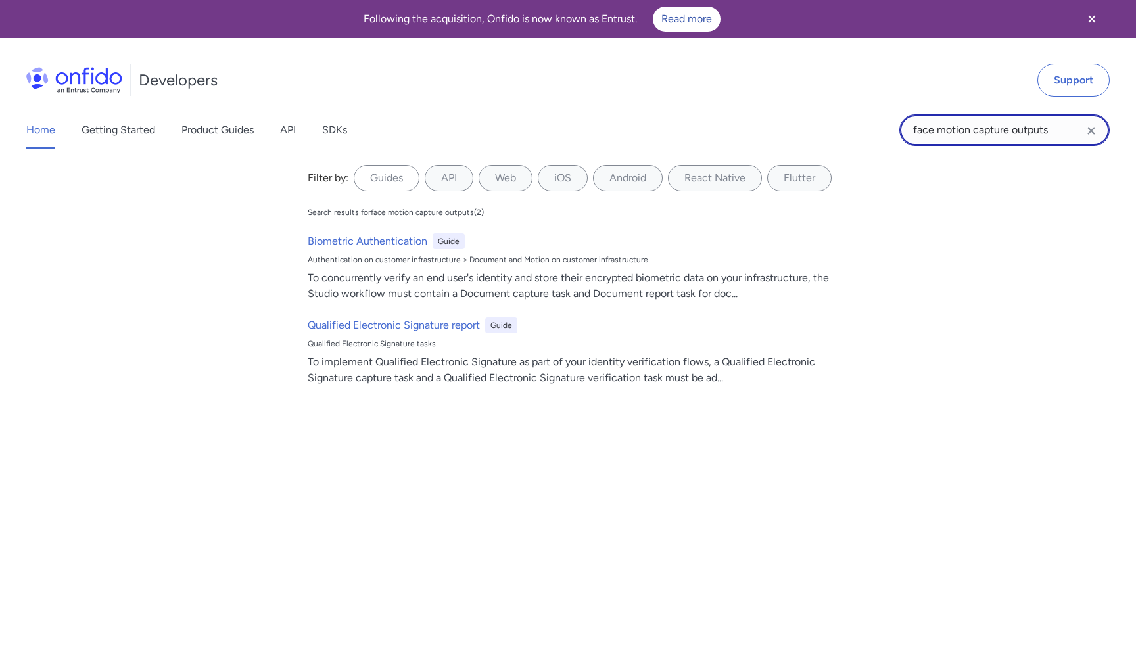
click at [1023, 132] on input "face motion capture outputs" at bounding box center [1005, 130] width 210 height 32
type input "f"
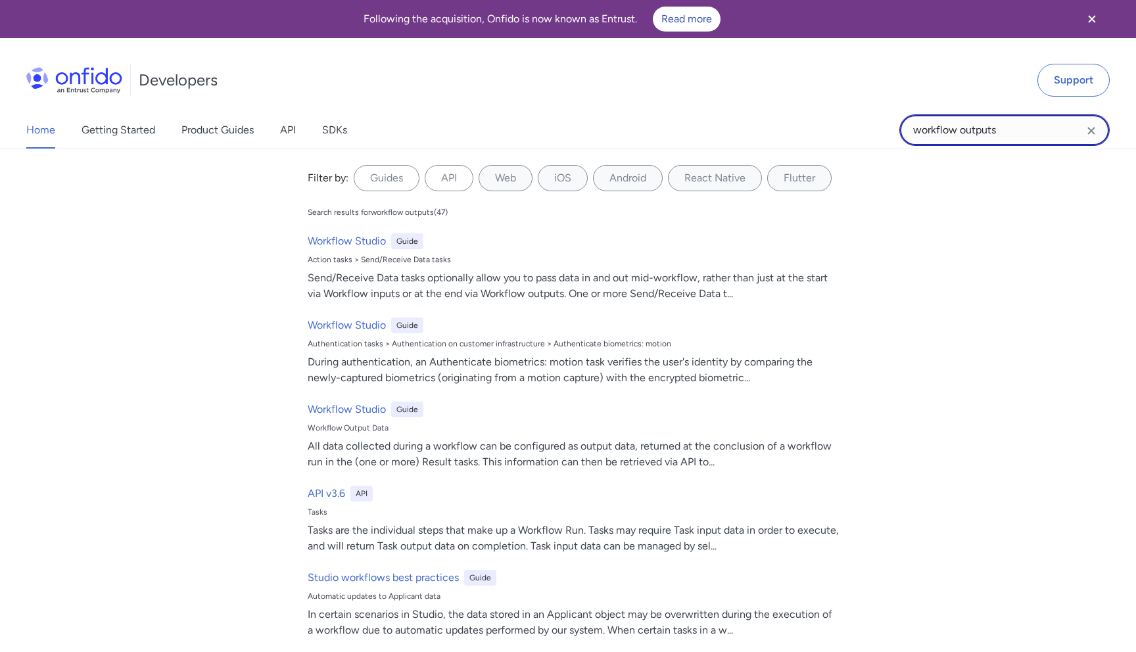
click at [990, 130] on input "workflow outputs" at bounding box center [1005, 130] width 210 height 32
type input "face motion capture"
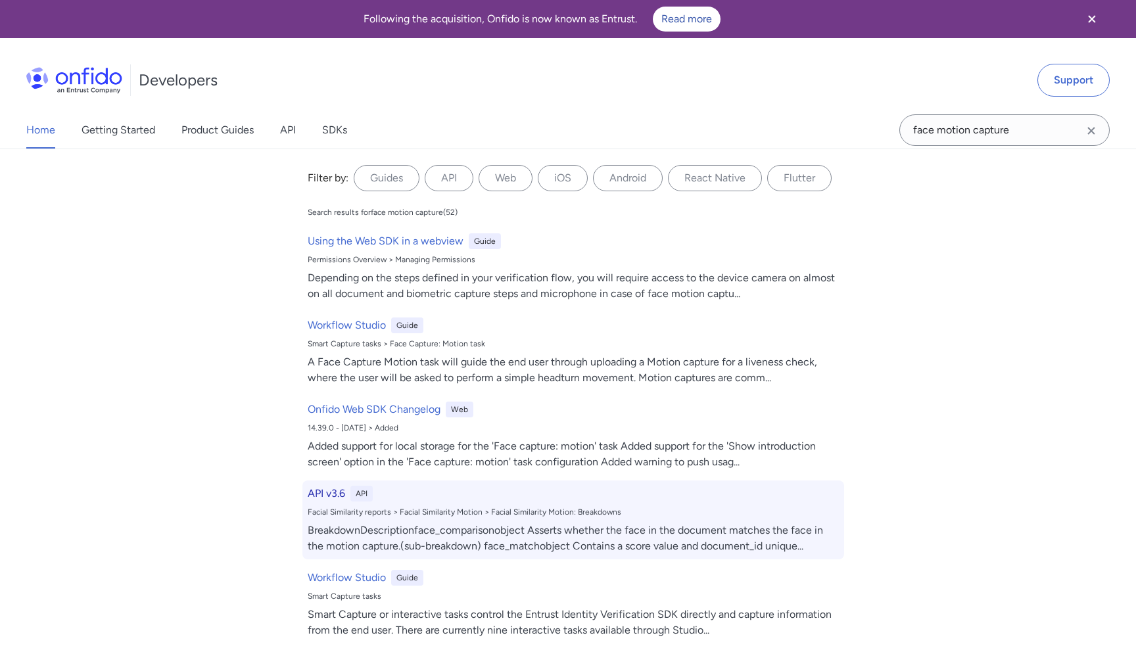
click at [329, 493] on h6 "API v3.6" at bounding box center [326, 494] width 37 height 16
select select "http"
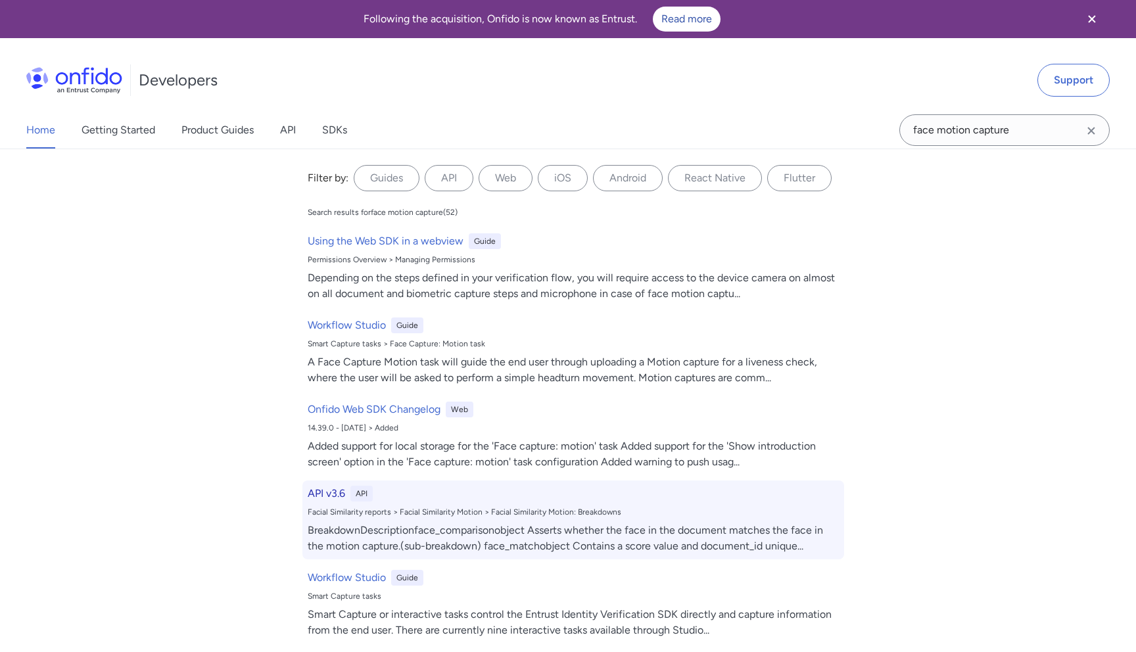
select select "http"
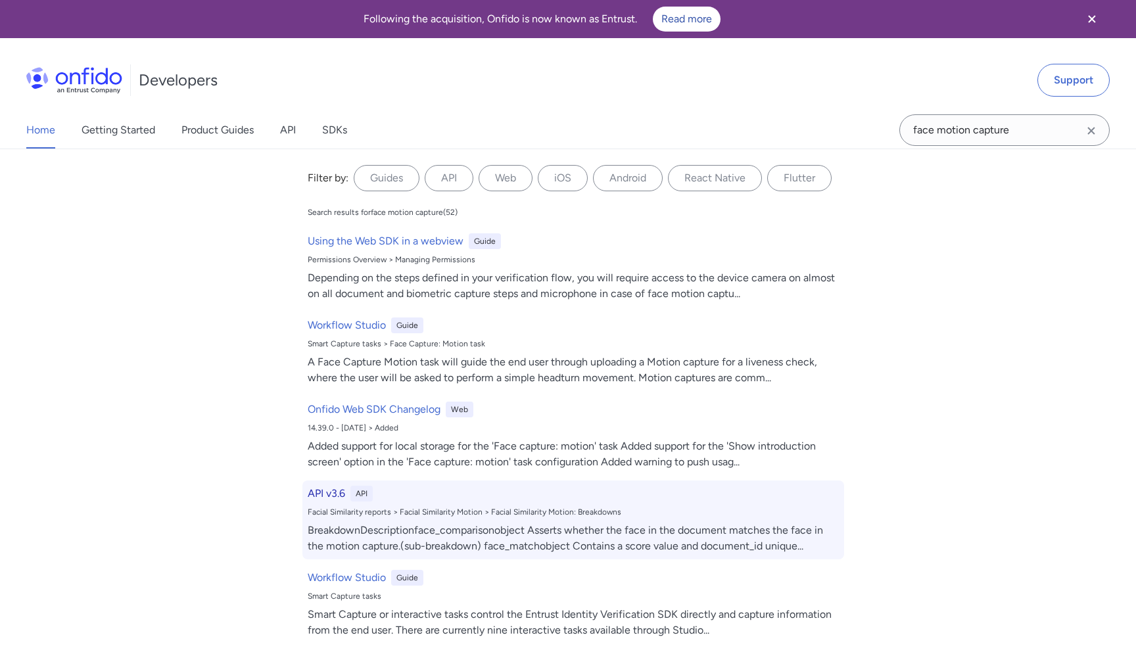
select select "http"
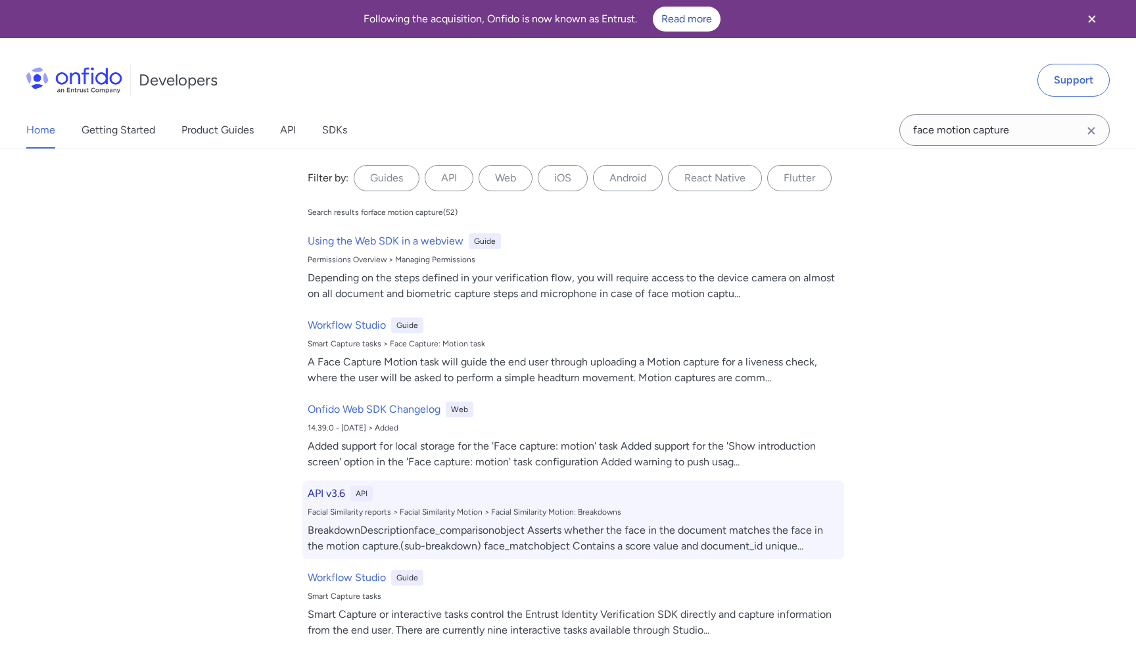
select select "http"
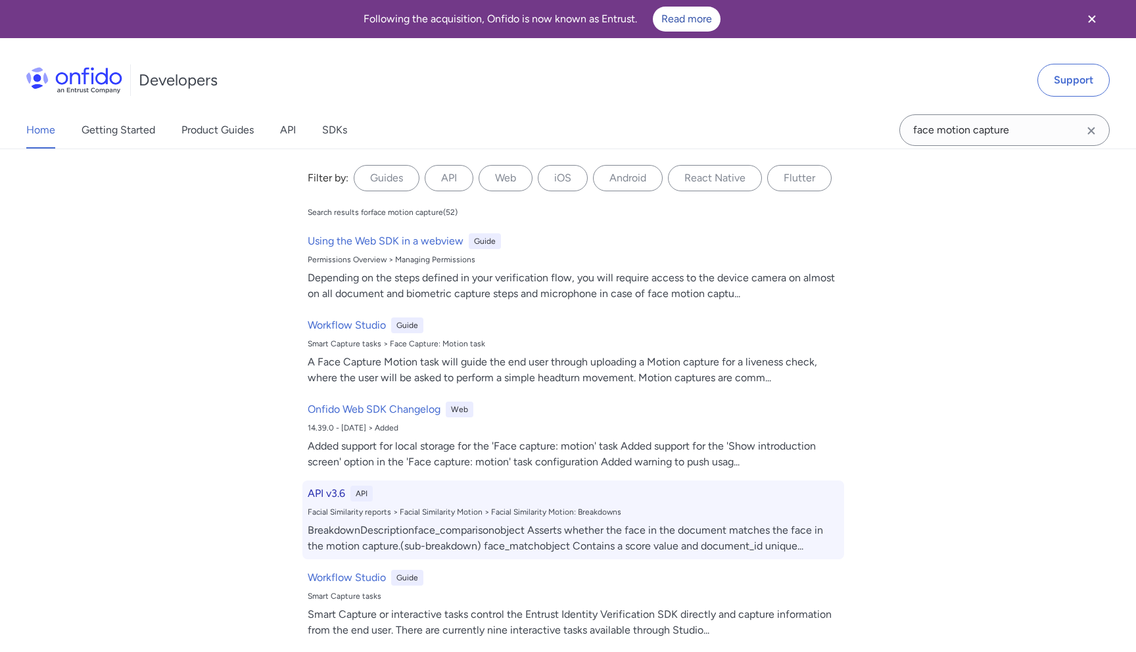
select select "http"
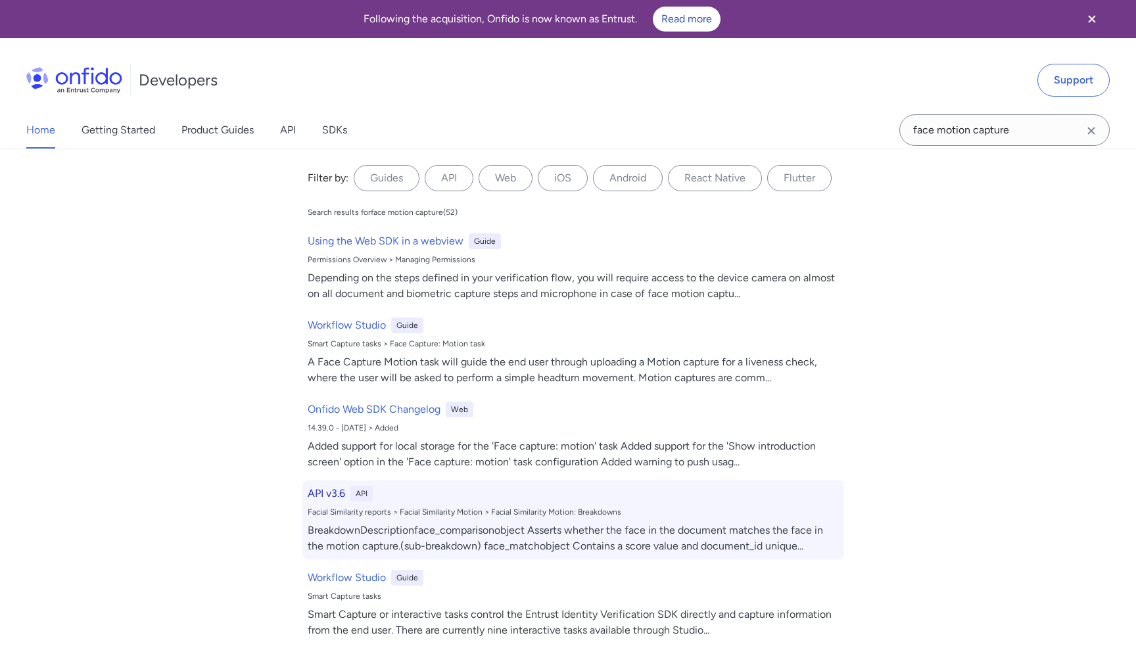
select select "http"
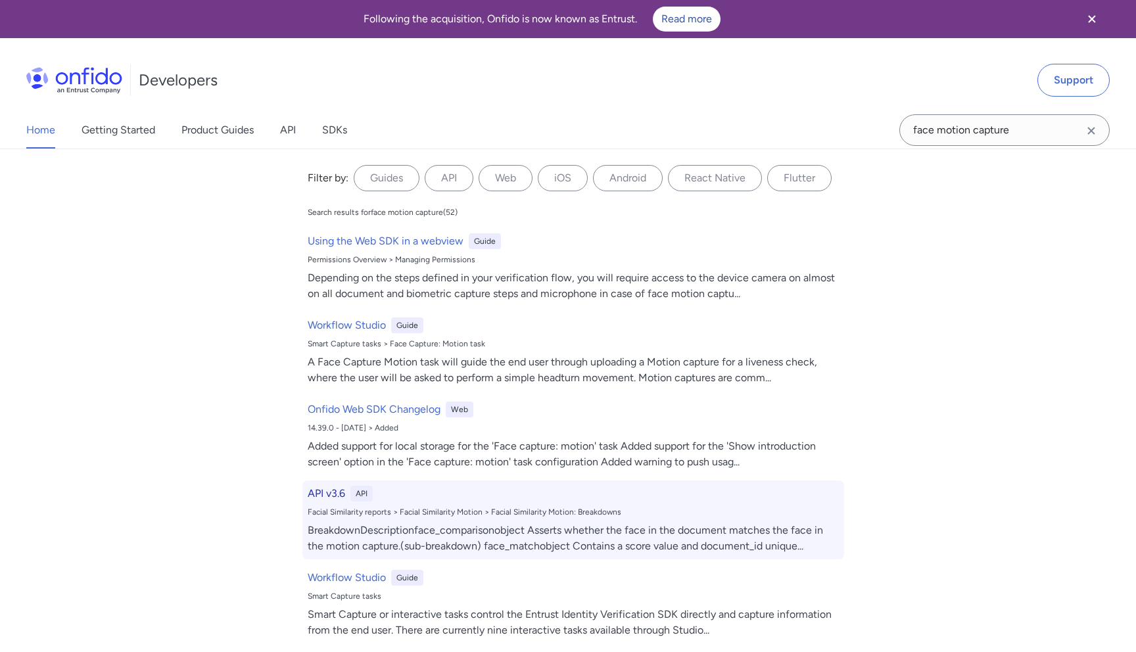
select select "http"
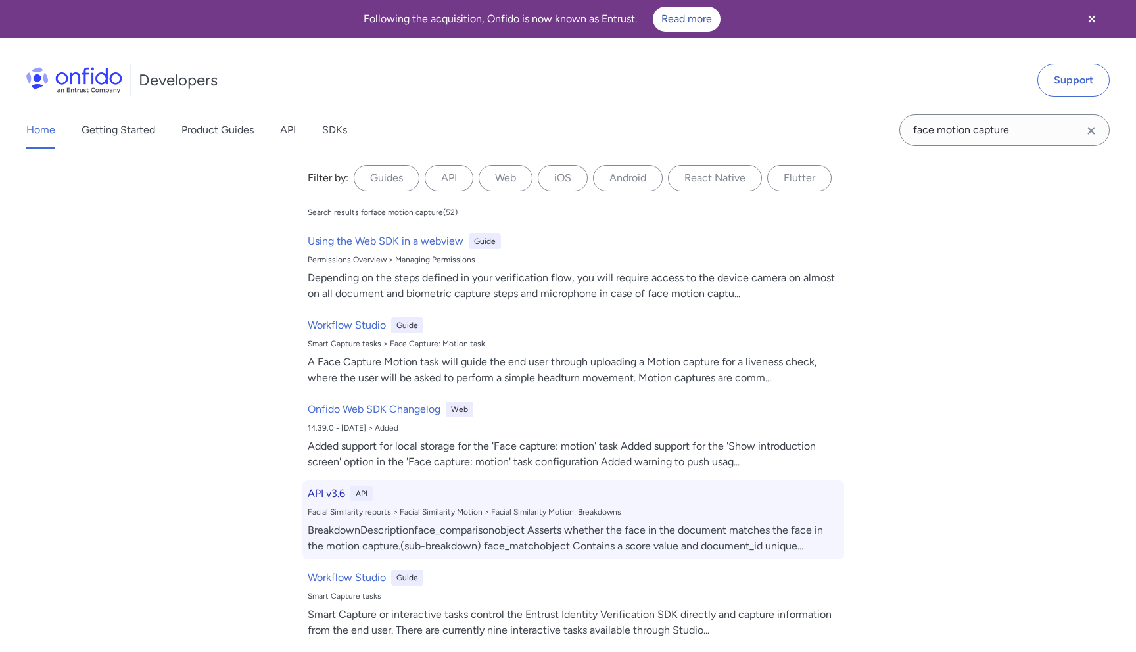
select select "http"
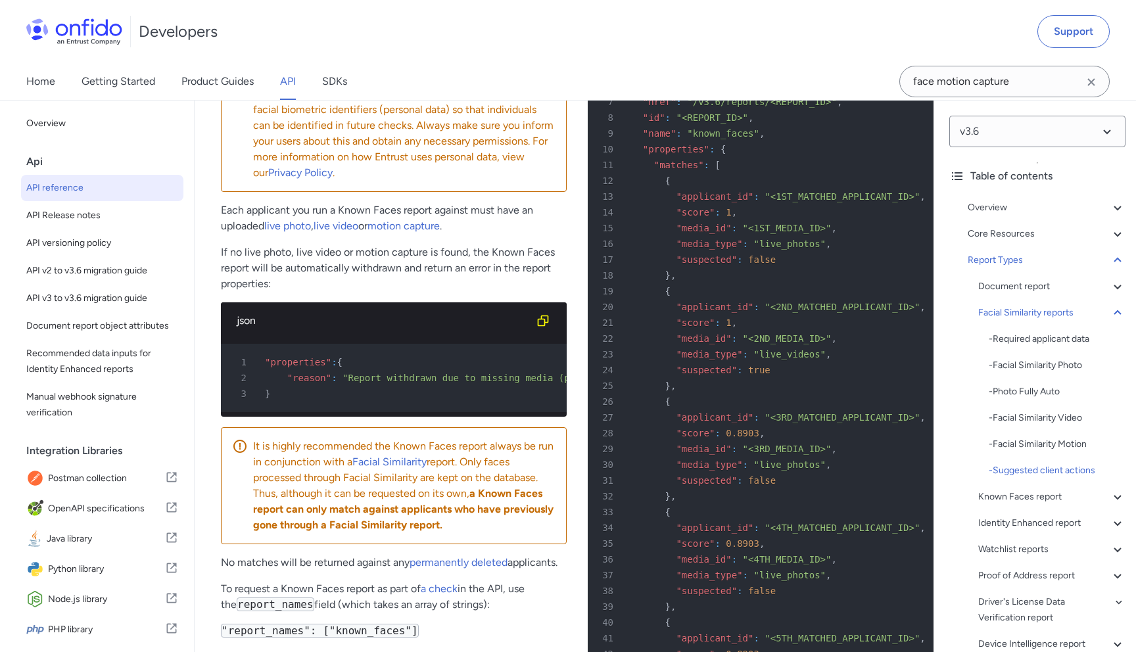
scroll to position [73840, 0]
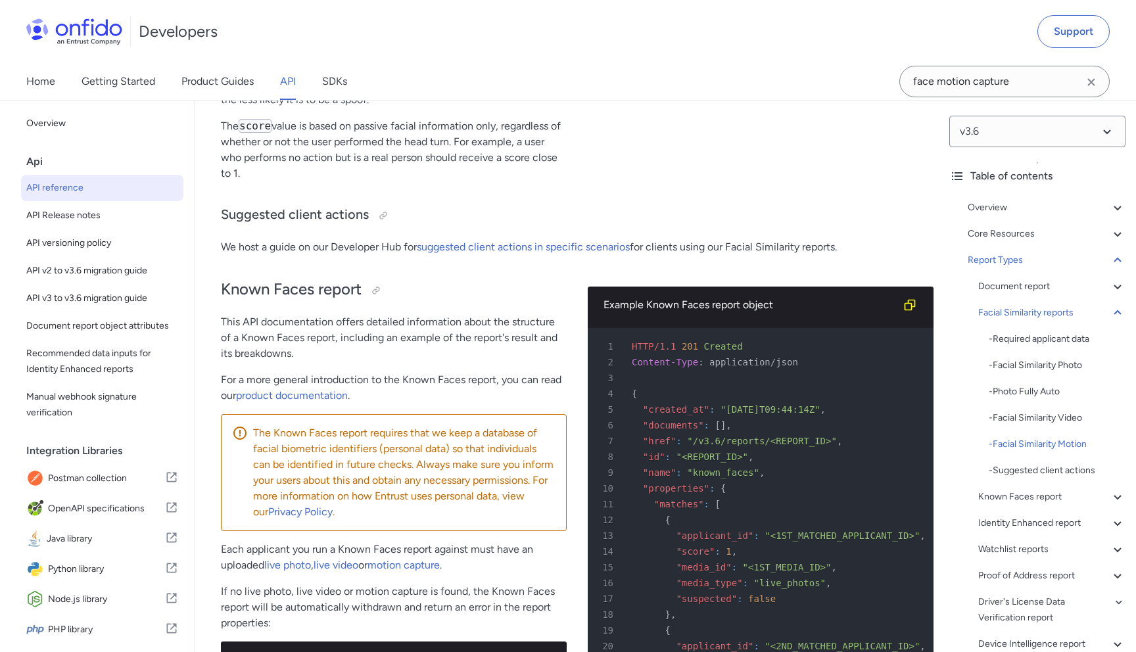
click at [1096, 84] on icon "Clear search field button" at bounding box center [1092, 82] width 16 height 16
click at [1059, 84] on input "Onfido search input field" at bounding box center [1005, 82] width 210 height 32
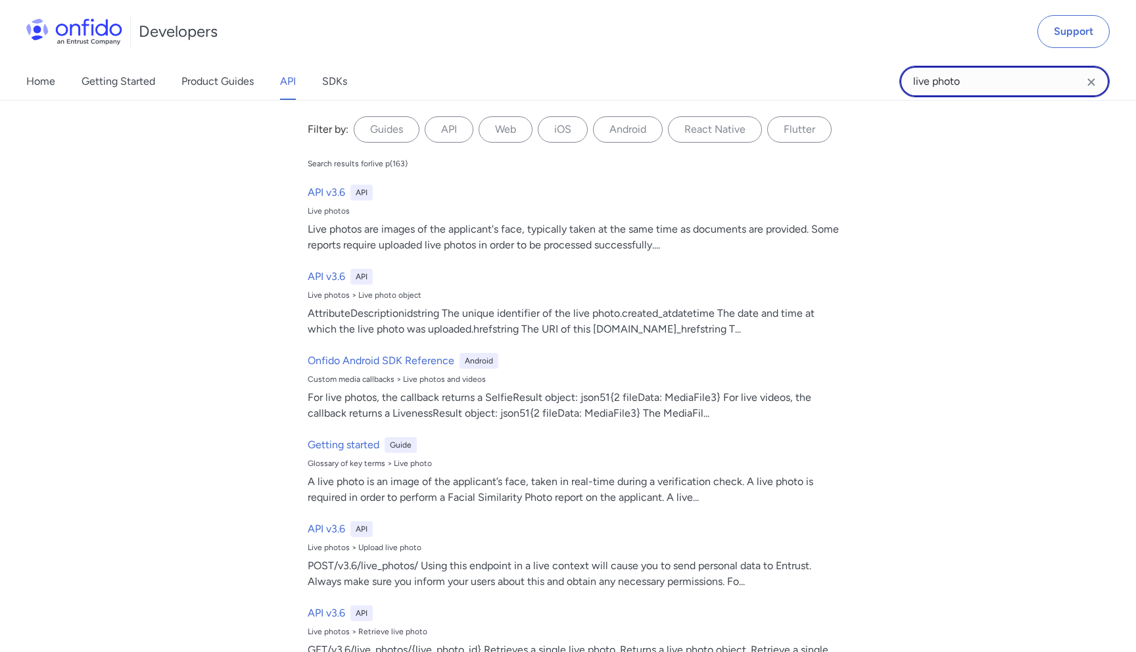
type input "live photo"
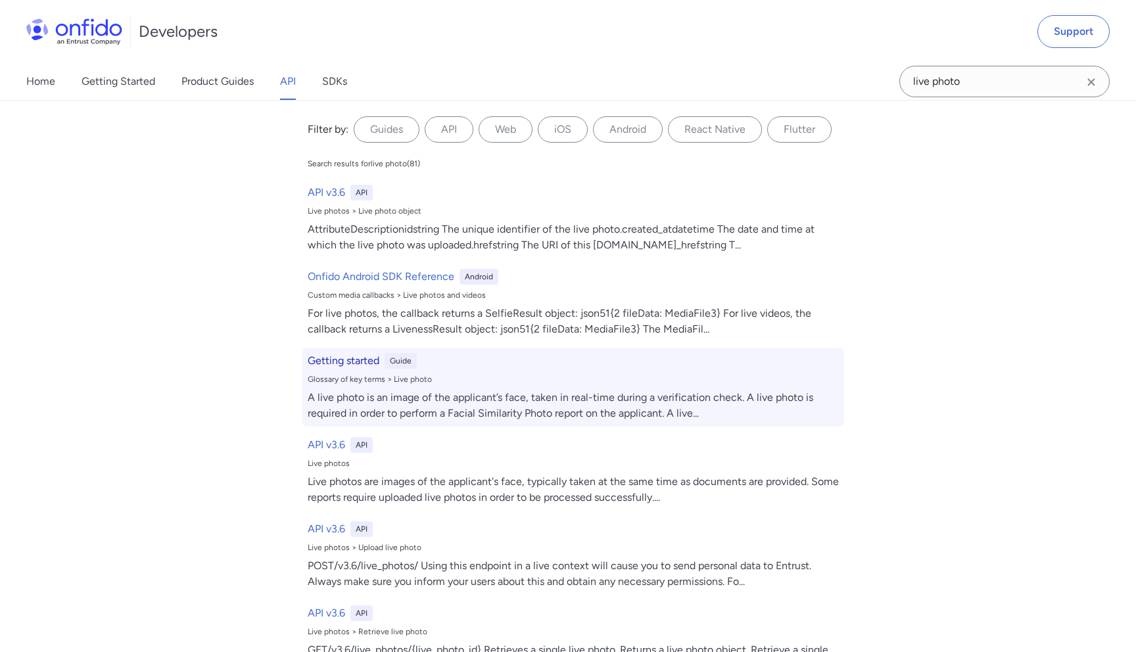
click at [360, 364] on h6 "Getting started" at bounding box center [344, 361] width 72 height 16
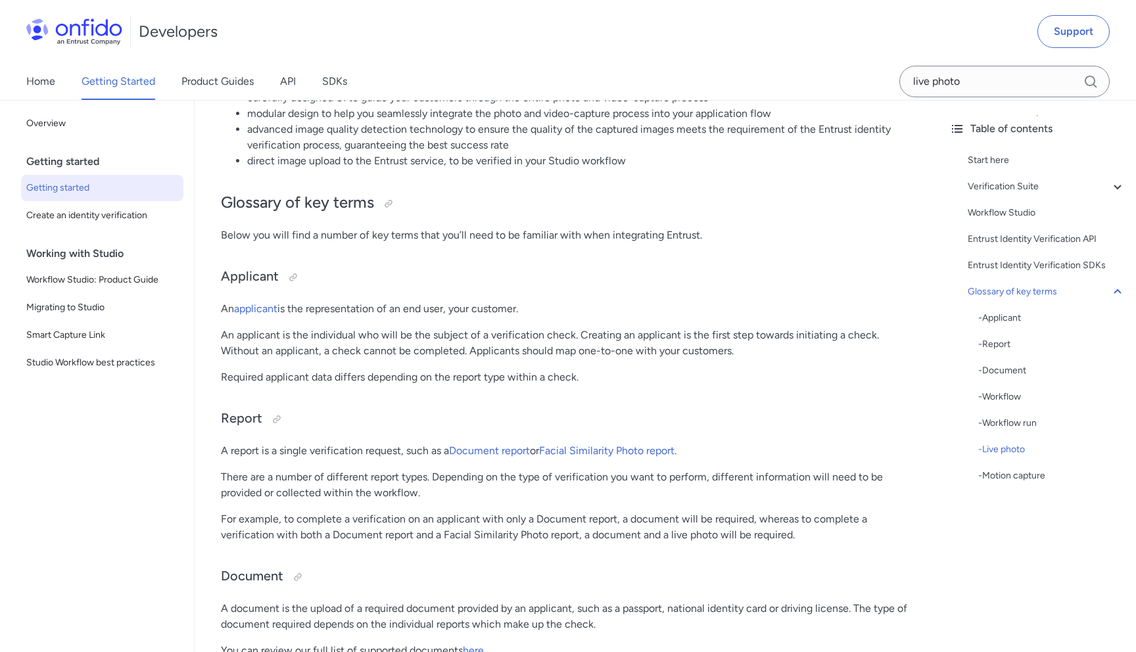
scroll to position [3646, 0]
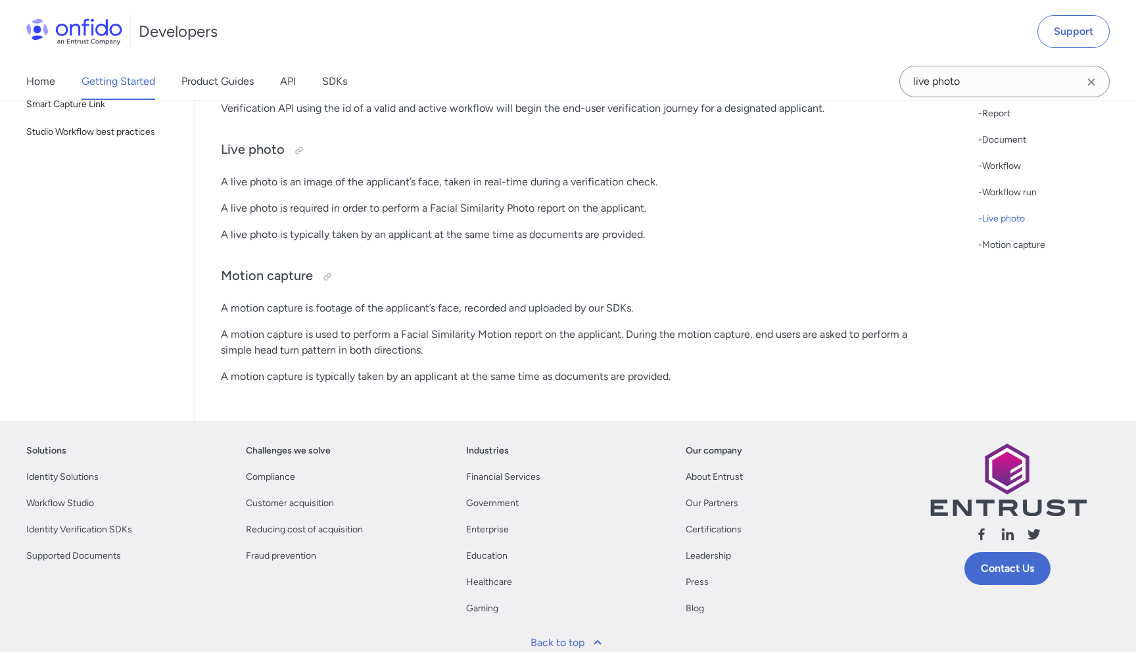
select select "http"
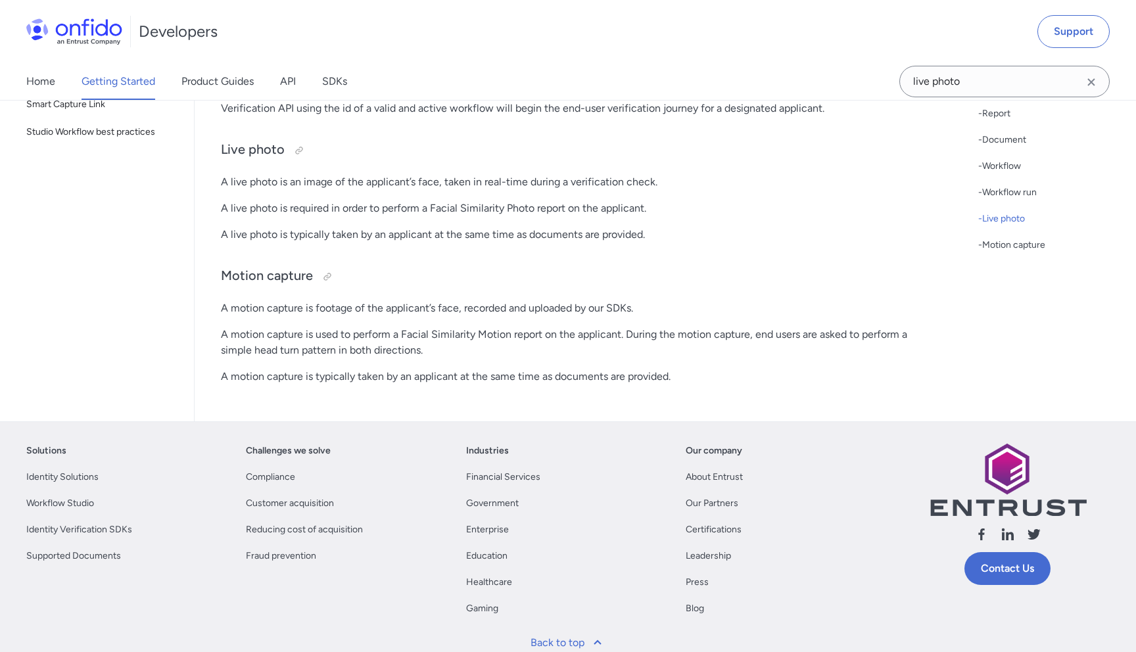
select select "http"
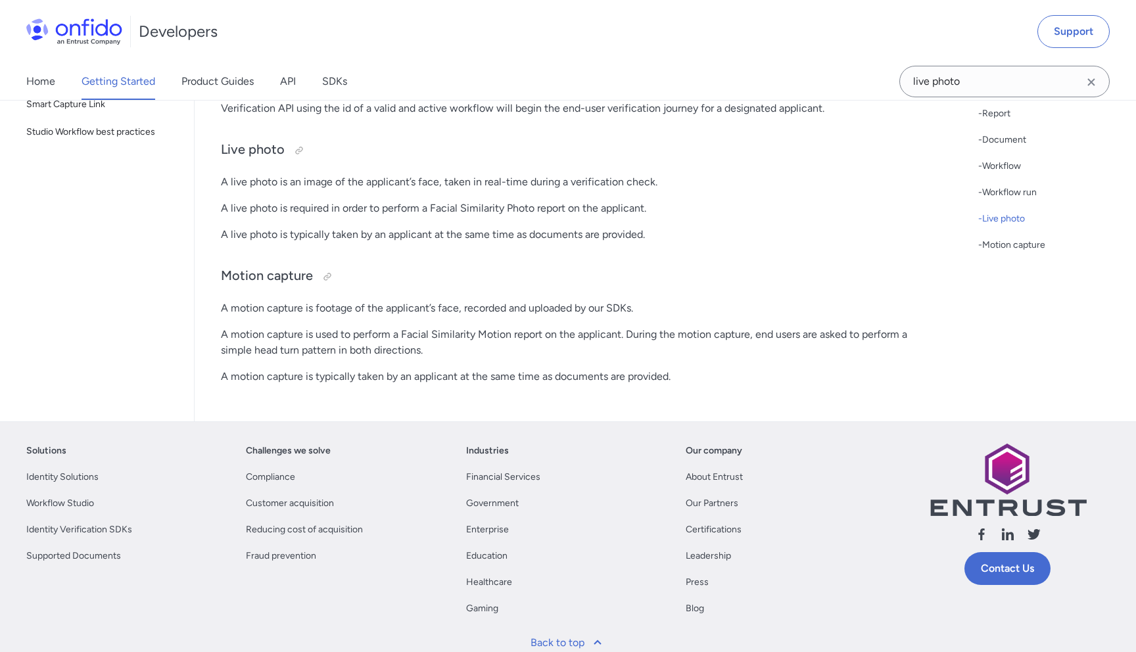
select select "http"
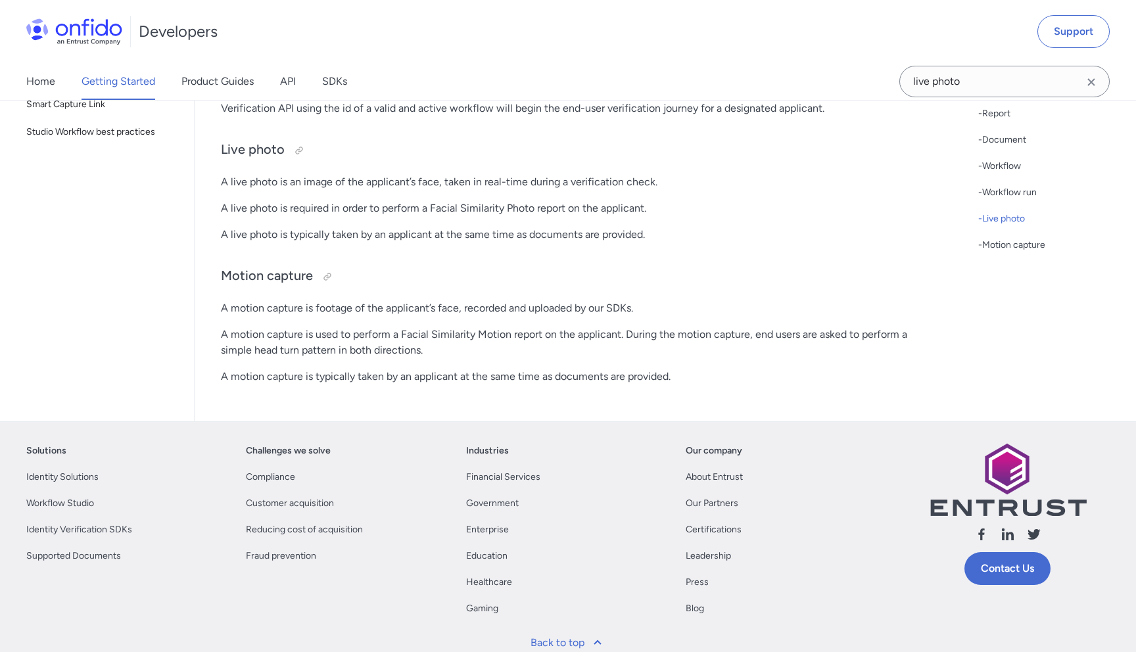
select select "http"
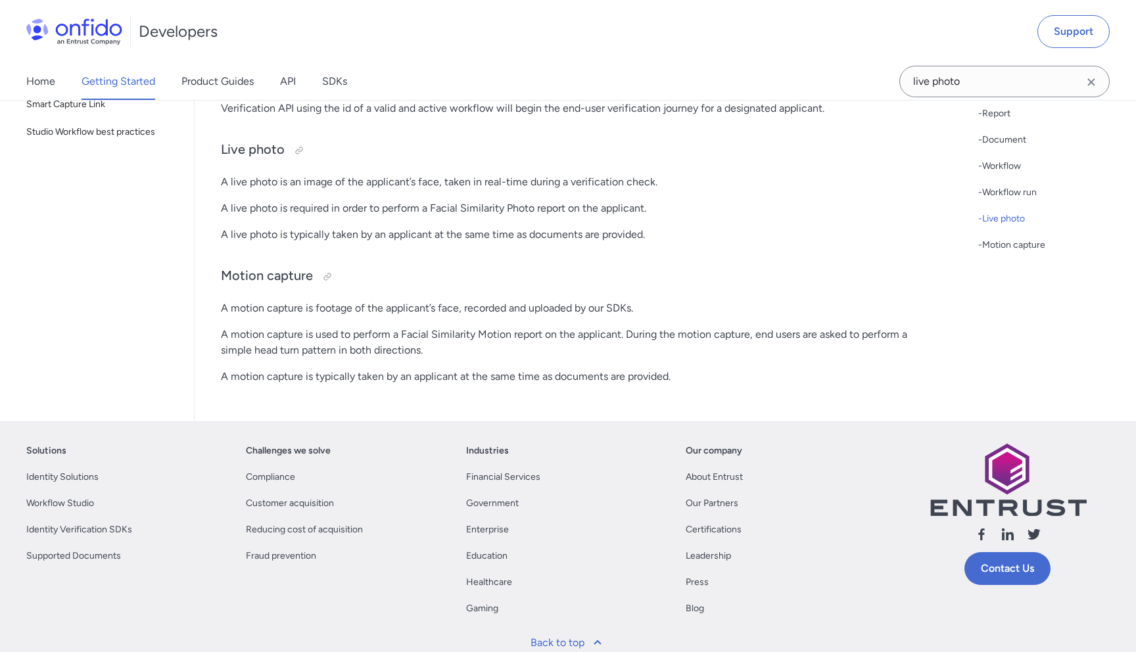
select select "http"
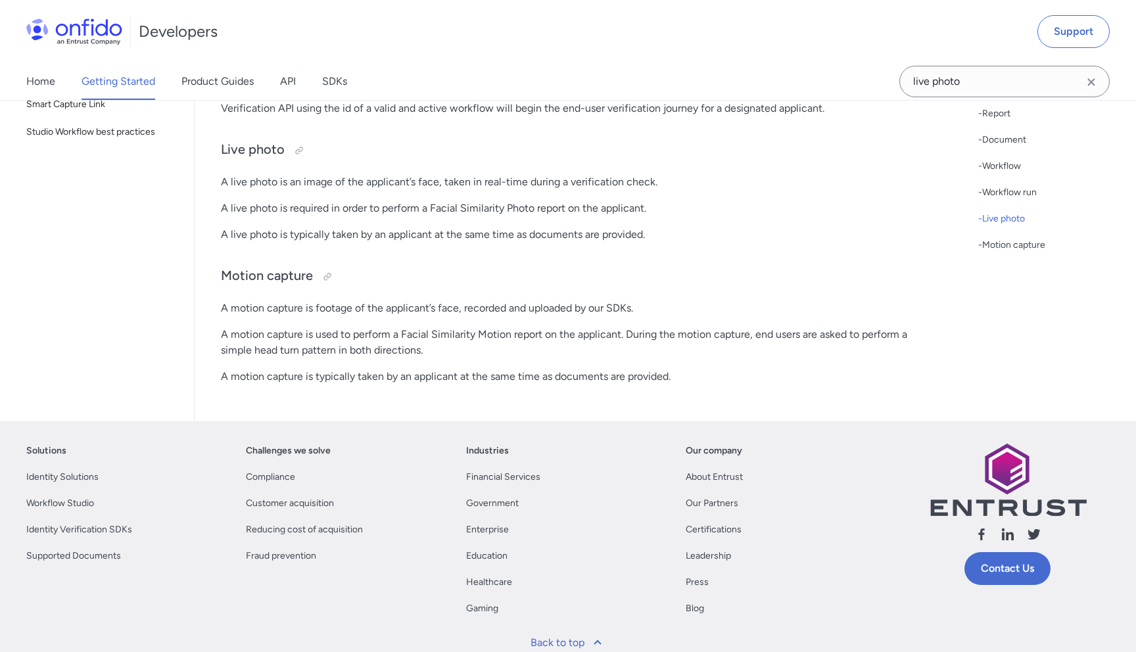
select select "http"
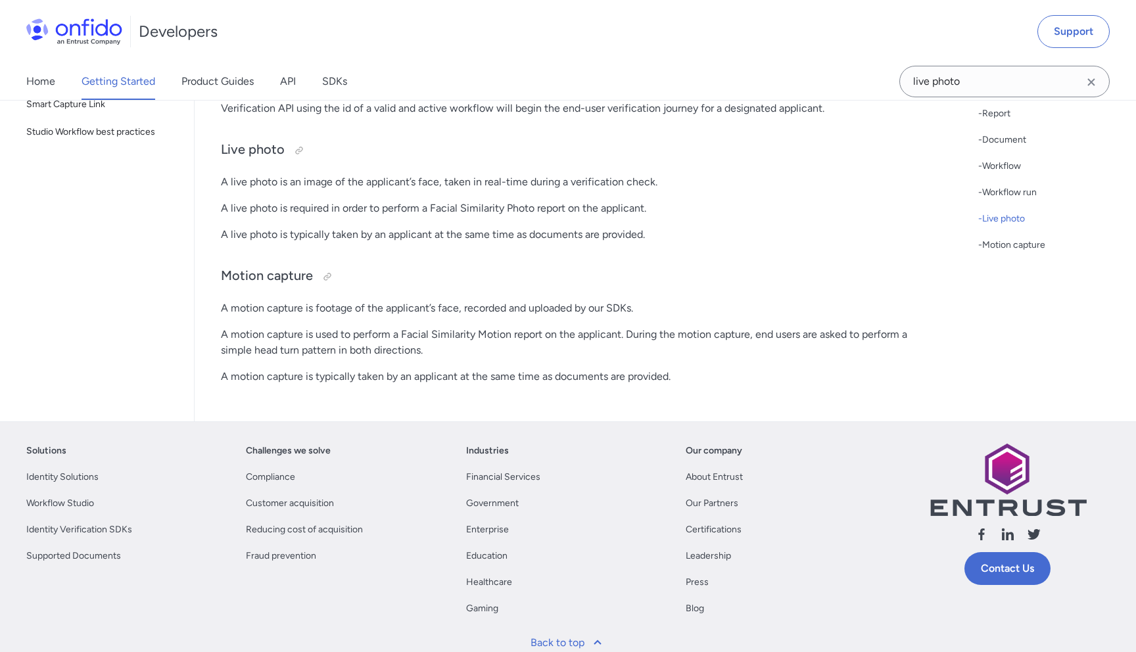
select select "http"
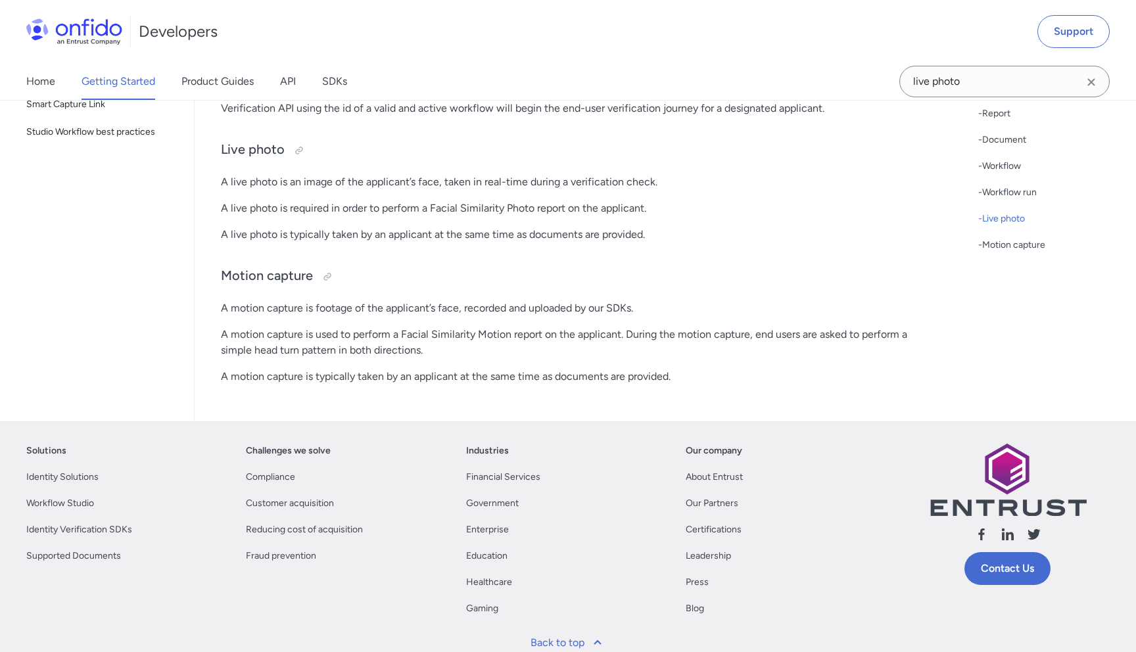
select select "http"
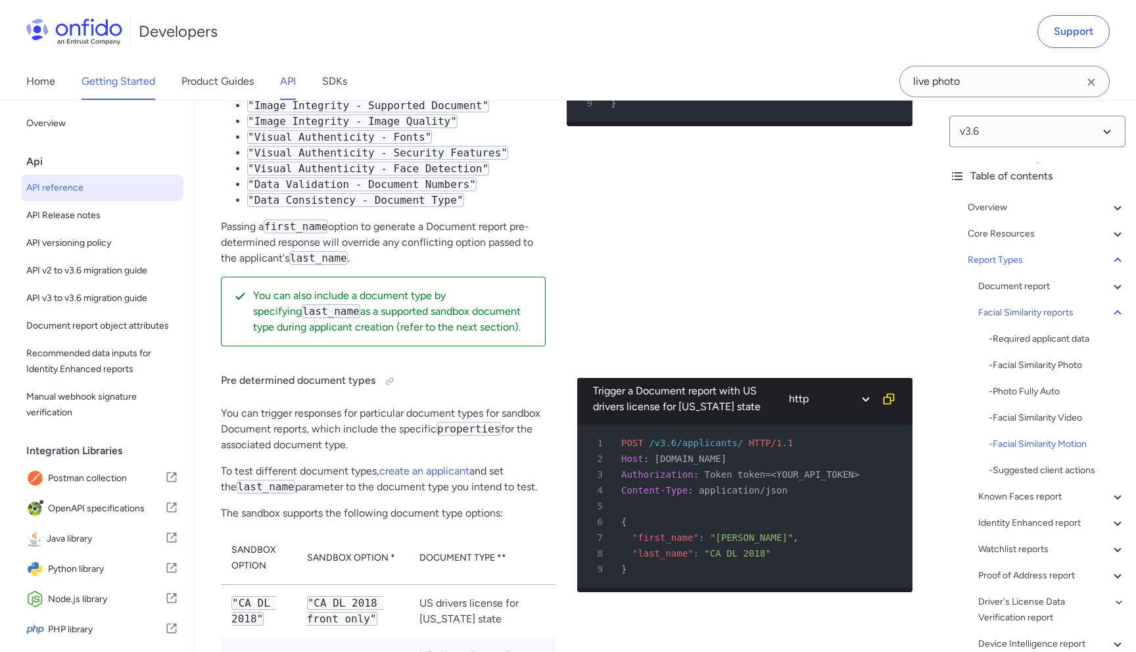
scroll to position [73722, 0]
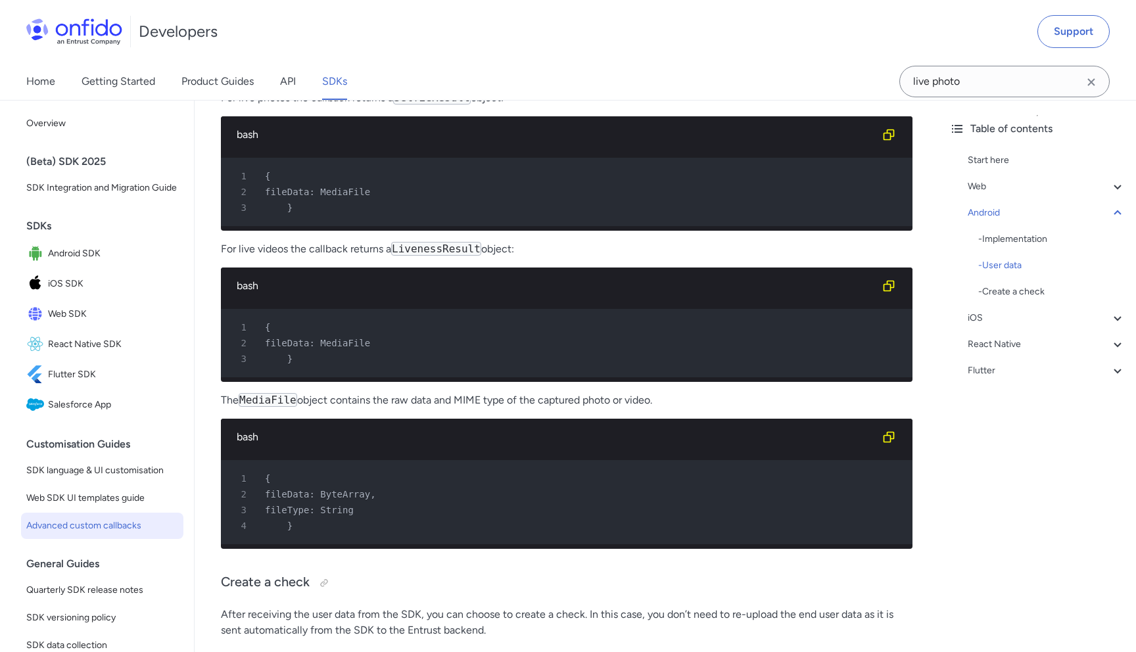
scroll to position [4282, 0]
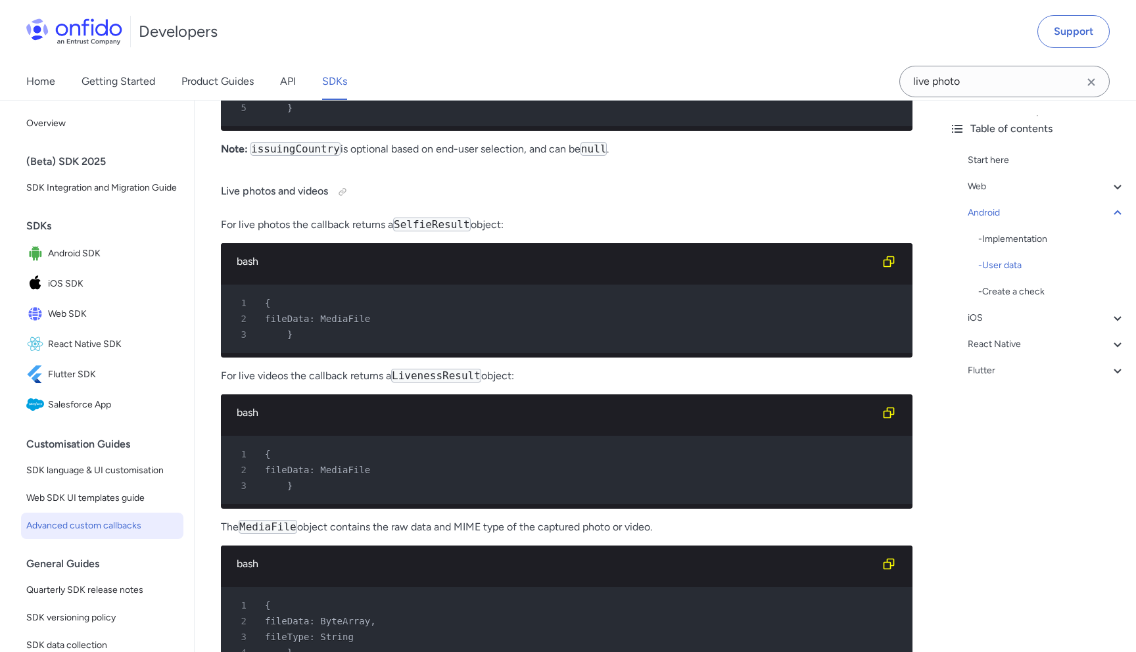
click at [431, 218] on code "SelfieResult" at bounding box center [432, 225] width 78 height 14
copy code "SelfieResult"
click at [1025, 74] on input "live photo" at bounding box center [1005, 82] width 210 height 32
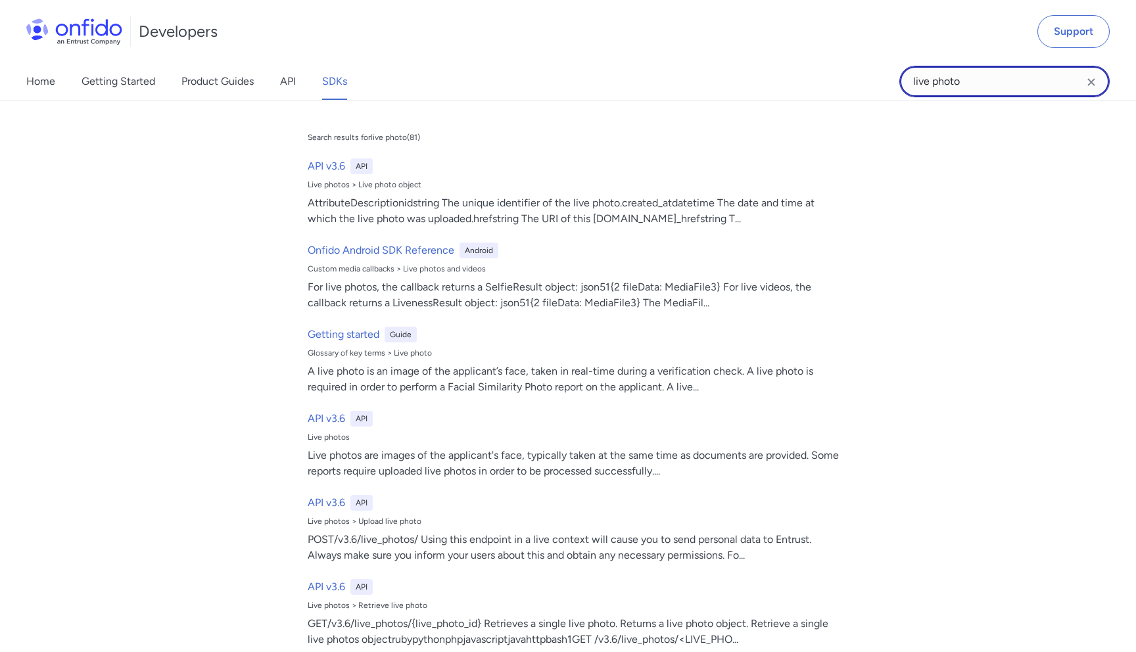
click at [1025, 74] on input "live photo" at bounding box center [1005, 82] width 210 height 32
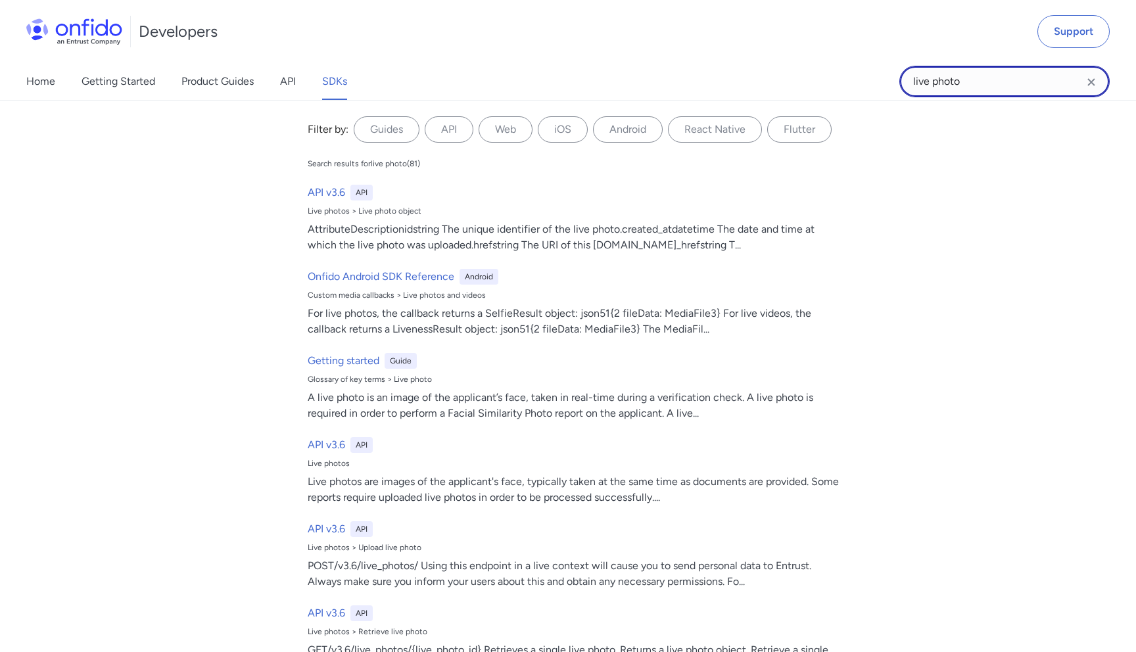
paste input "SelfieResult"
type input "SelfieResult"
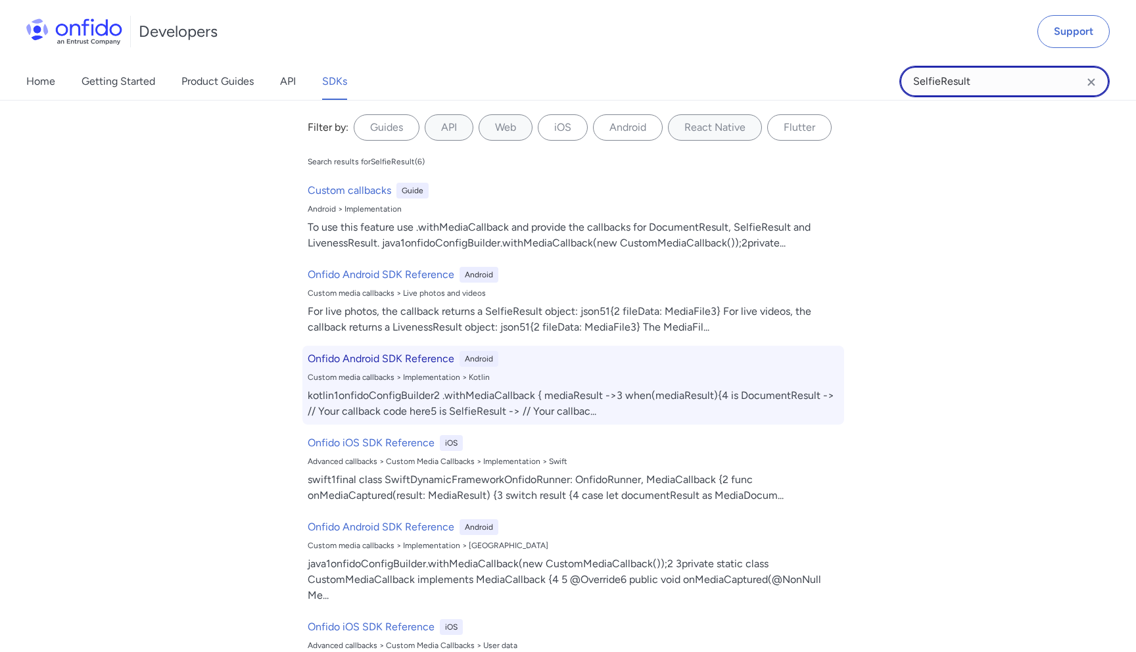
scroll to position [0, 0]
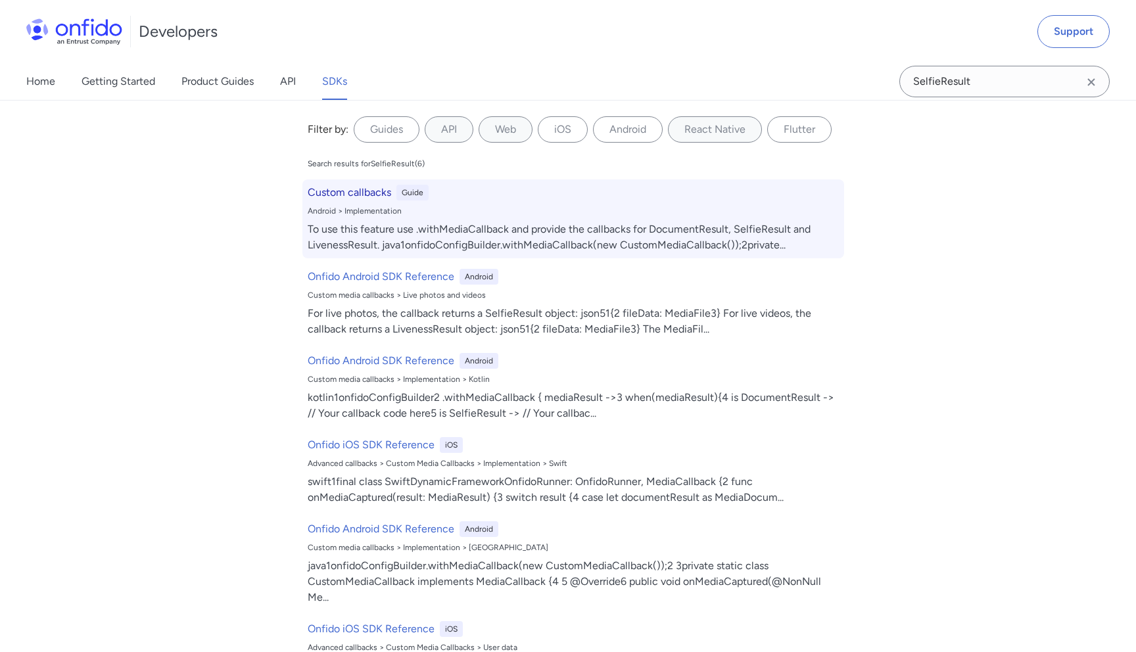
click at [374, 193] on h6 "Custom callbacks" at bounding box center [350, 193] width 84 height 16
click at [372, 192] on h6 "Custom callbacks" at bounding box center [350, 193] width 84 height 16
click at [498, 220] on div "Custom callbacks Guide Android > Implementation To use this feature use .withMe…" at bounding box center [574, 219] width 542 height 79
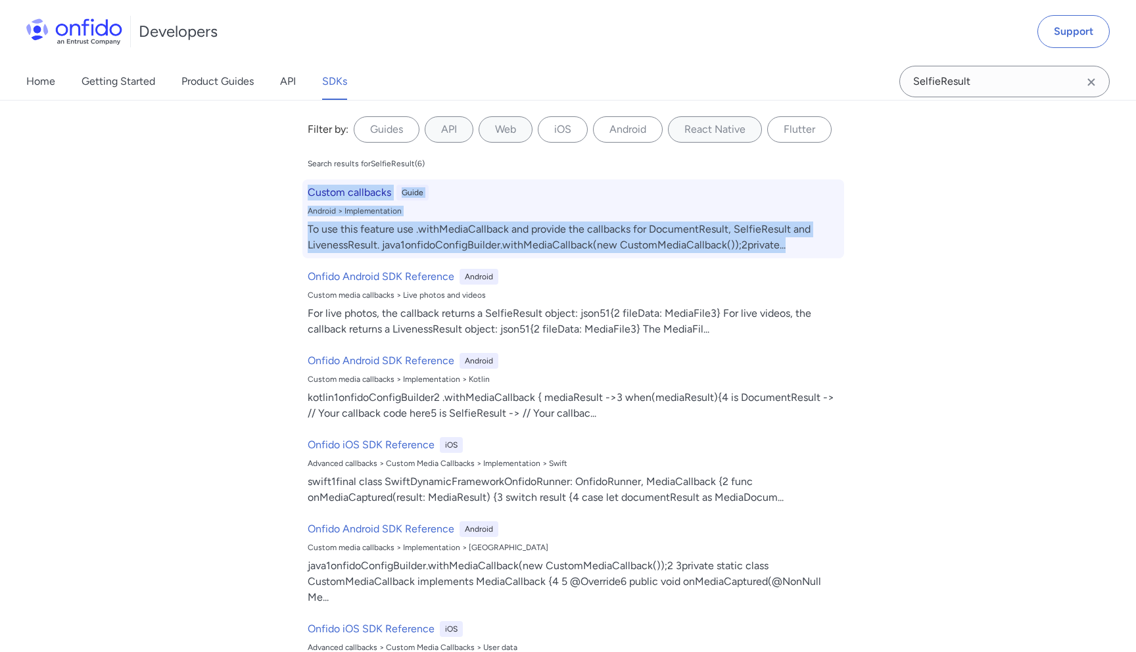
click at [380, 193] on h6 "Custom callbacks" at bounding box center [350, 193] width 84 height 16
